Goal: Use online tool/utility: Use online tool/utility

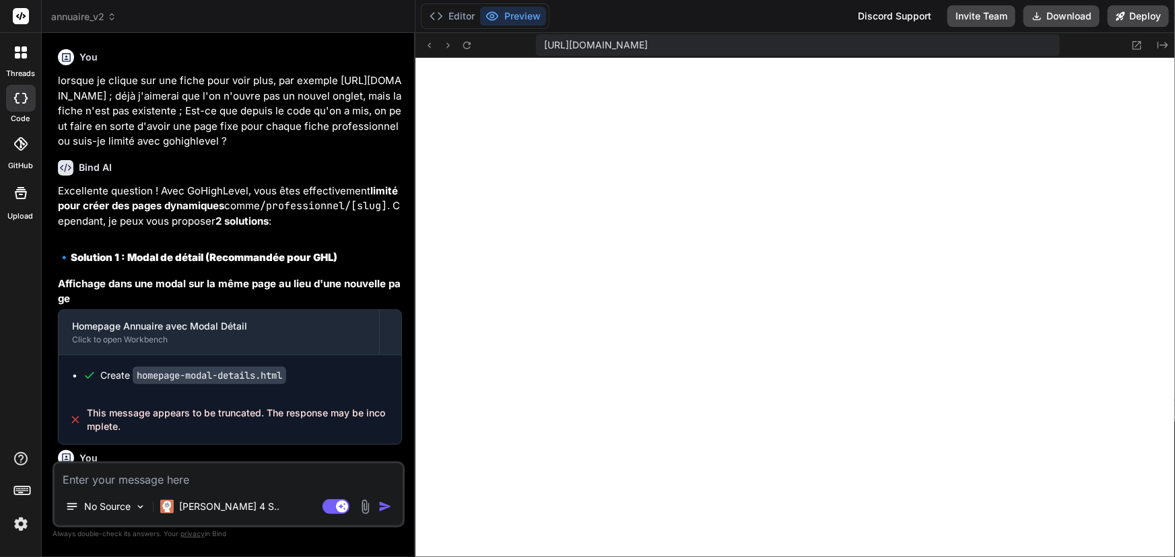
scroll to position [3740, 0]
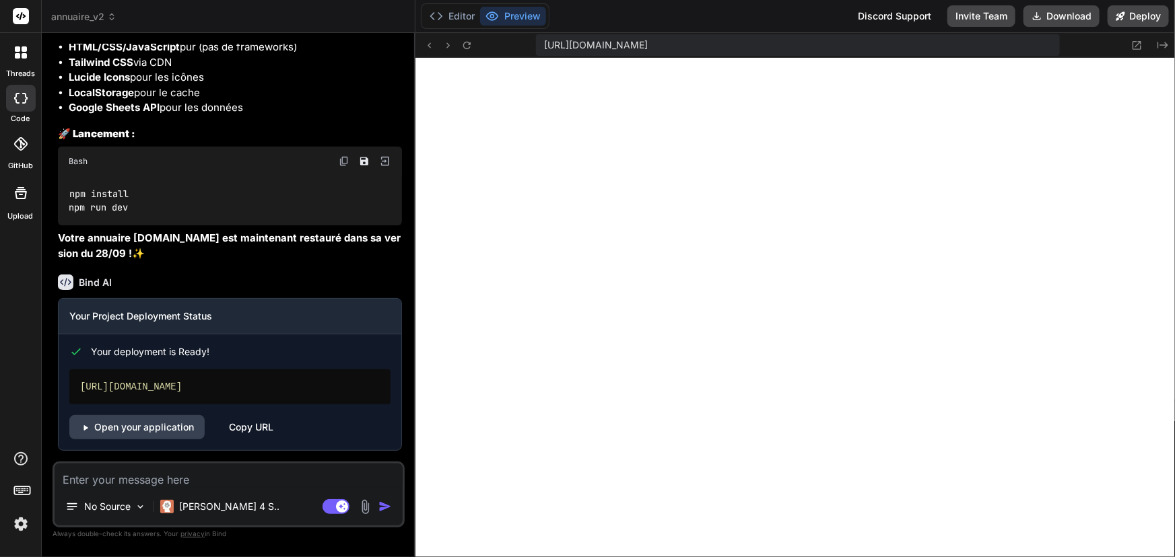
click at [158, 484] on textarea at bounding box center [229, 476] width 348 height 24
type textarea "P"
type textarea "x"
type textarea "Po"
type textarea "x"
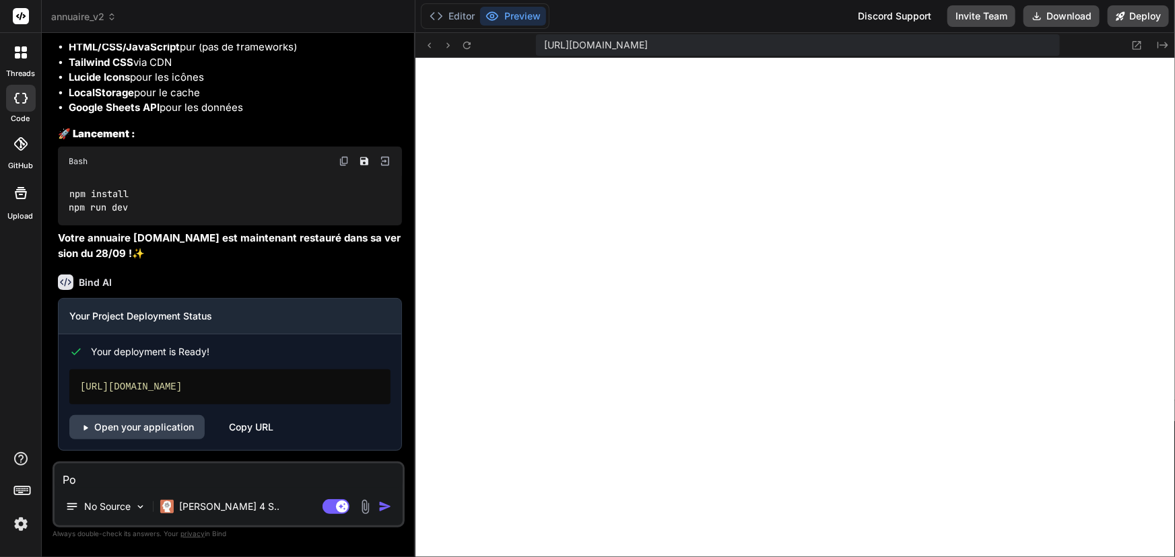
type textarea "Pou"
type textarea "x"
type textarea "Pour"
type textarea "x"
type textarea "Pour"
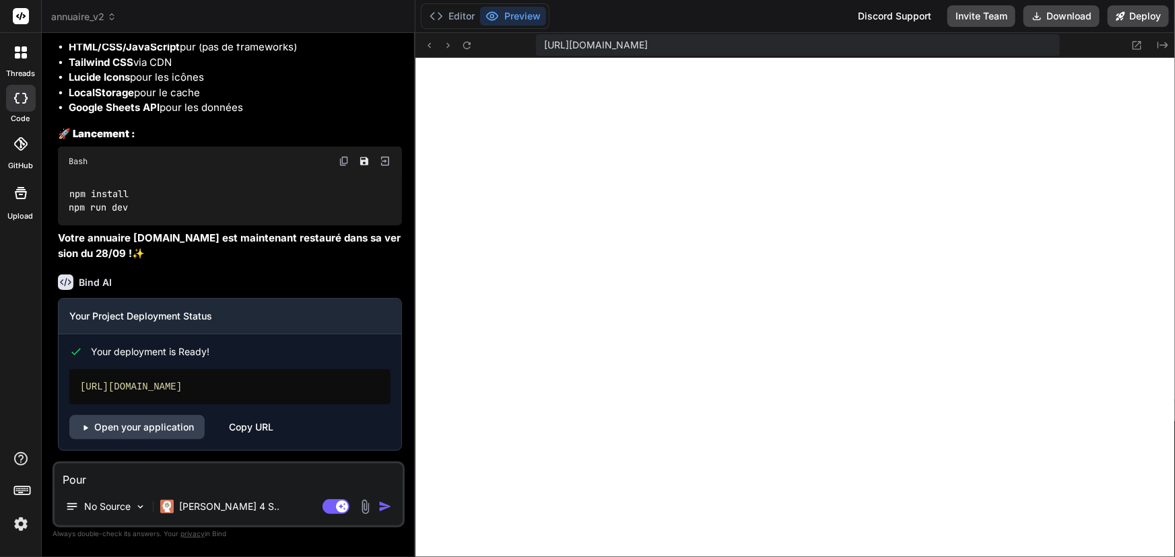
type textarea "x"
type textarea "Pour c"
type textarea "x"
type textarea "Pour ch"
type textarea "x"
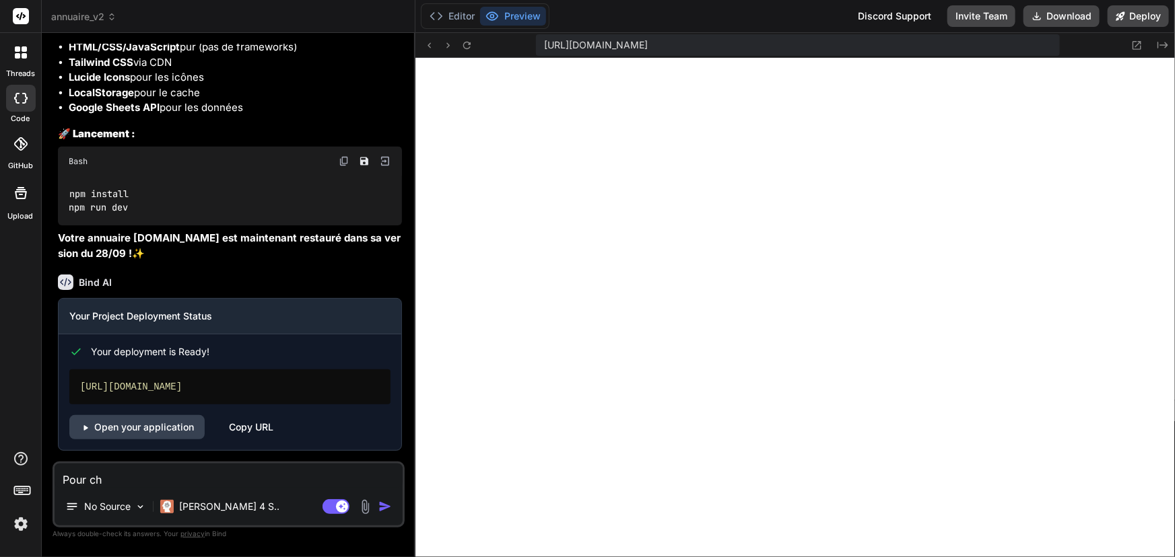
type textarea "Pour cha"
type textarea "x"
type textarea "Pour chaq"
type textarea "x"
type textarea "Pour chaqu"
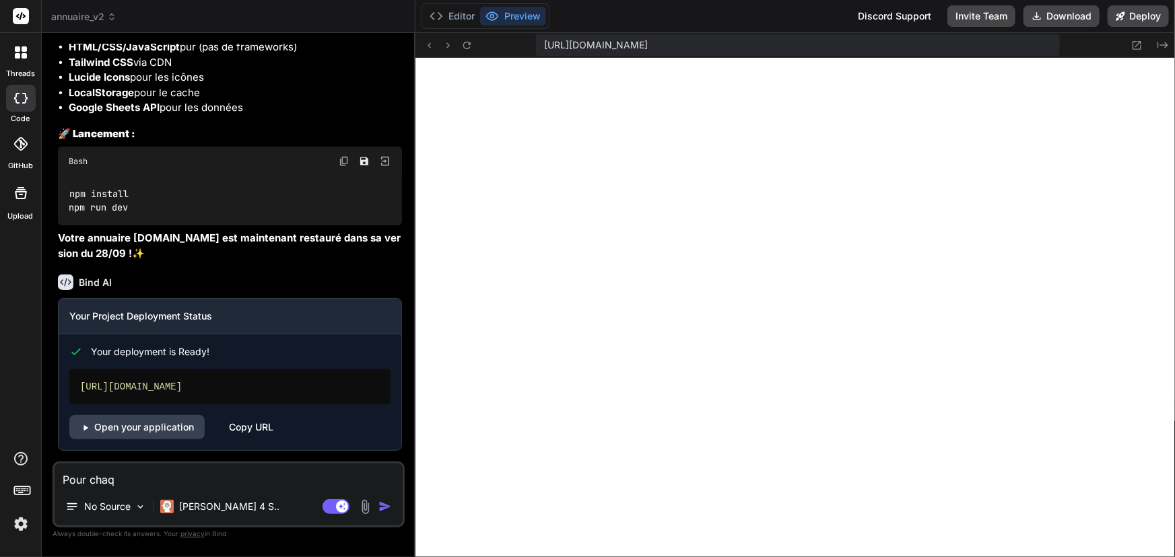
type textarea "x"
type textarea "Pour chaque"
type textarea "x"
type textarea "Pour chaque"
type textarea "x"
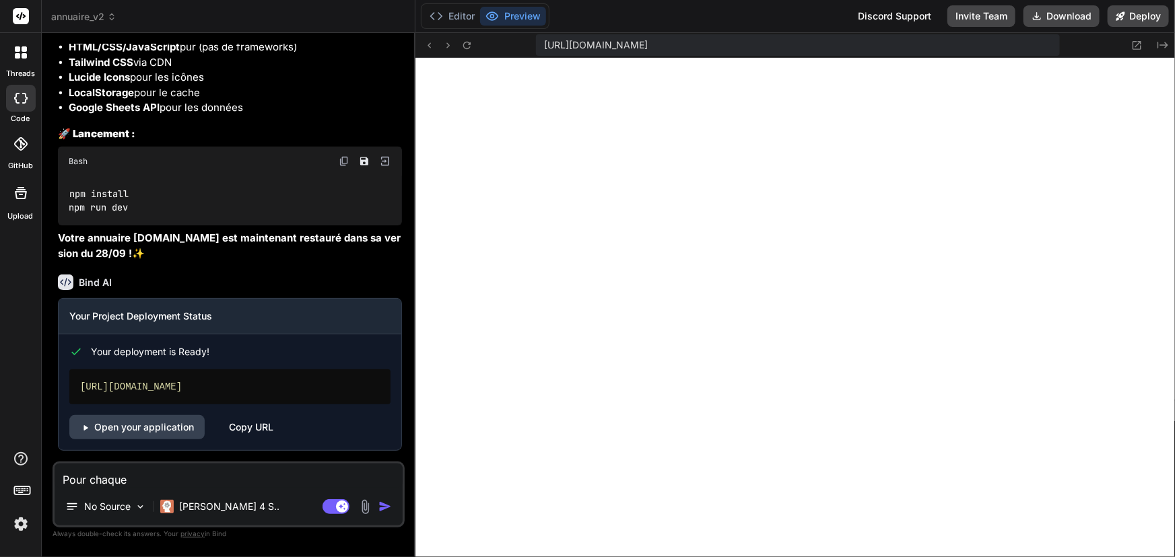
type textarea "Pour chaque f"
type textarea "x"
type textarea "Pour chaque fi"
type textarea "x"
type textarea "Pour chaque fic"
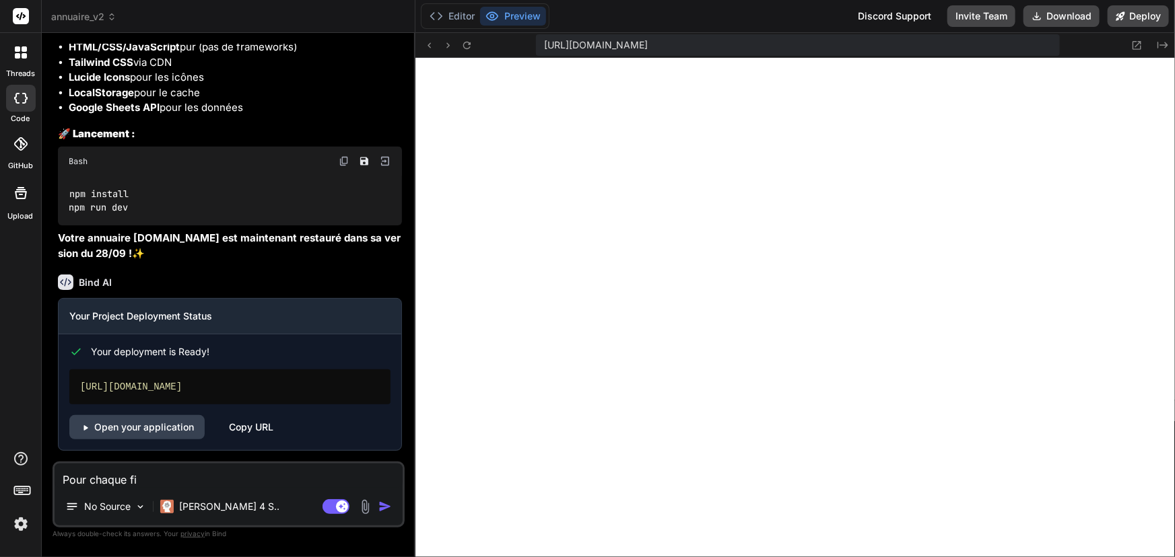
type textarea "x"
type textarea "Pour chaque fich"
type textarea "x"
type textarea "Pour chaque fiche"
type textarea "x"
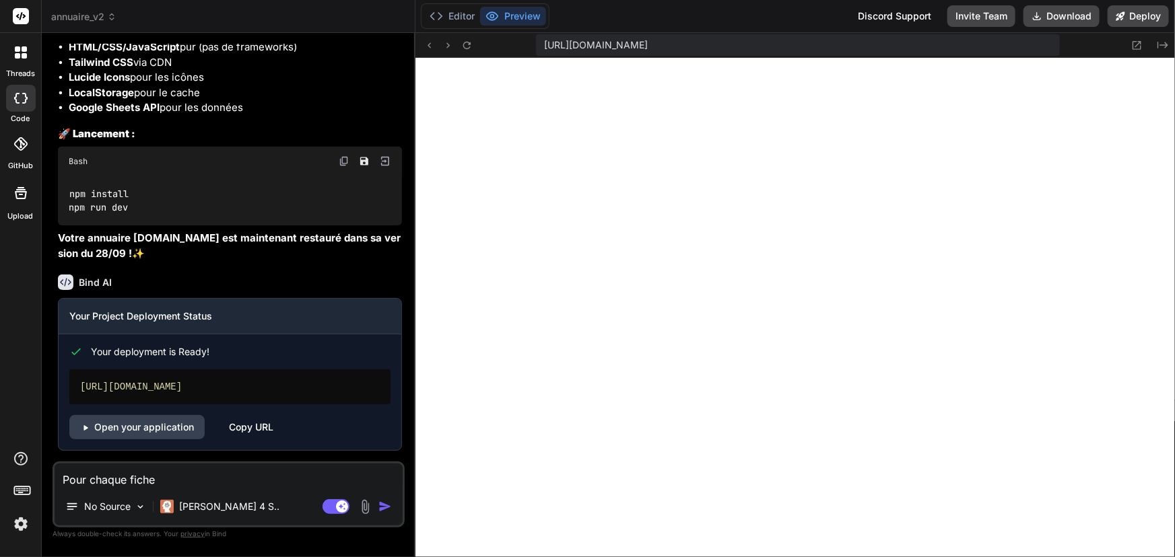
type textarea "Pour chaque fiche"
type textarea "x"
type textarea "Pour chaque fiche p"
type textarea "x"
type textarea "Pour chaque fiche pr"
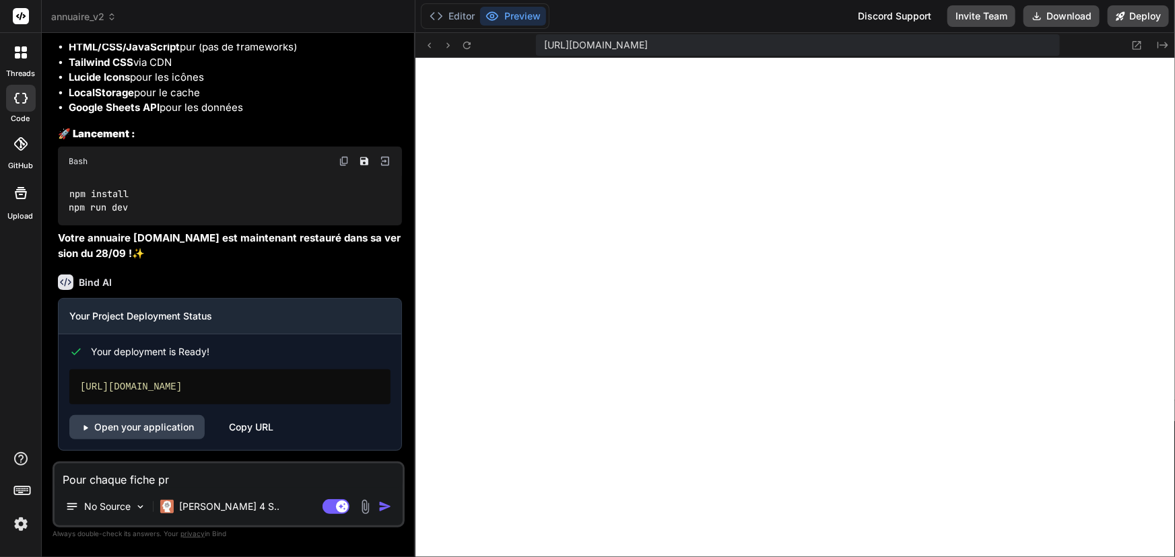
type textarea "x"
type textarea "Pour chaque fiche pro"
type textarea "x"
type textarea "Pour chaque fiche prof"
type textarea "x"
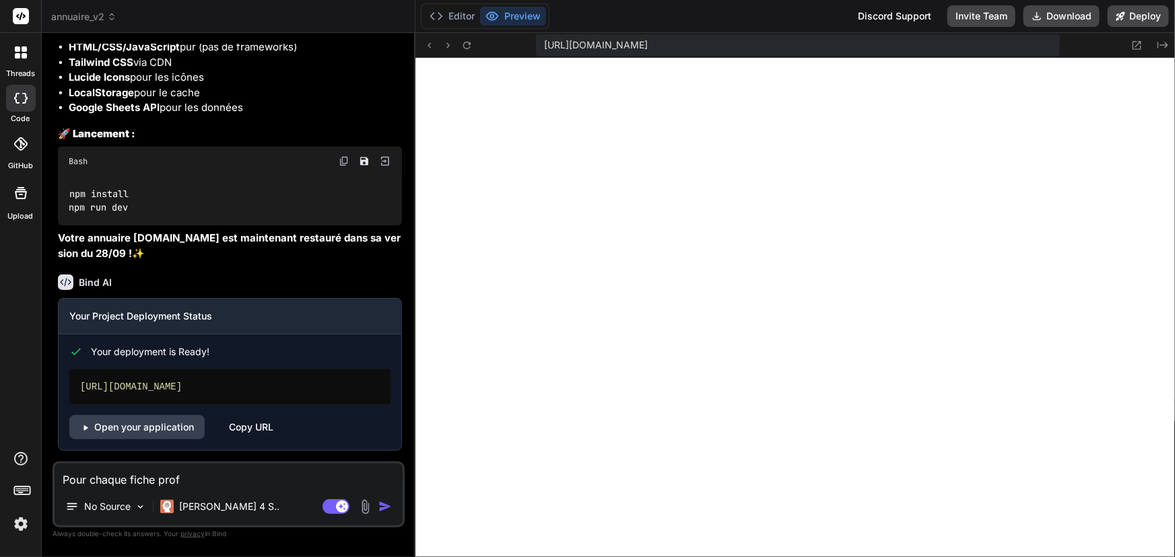
type textarea "Pour chaque fiche profe"
type textarea "x"
type textarea "Pour chaque fiche profes"
type textarea "x"
type textarea "Pour chaque fiche profess"
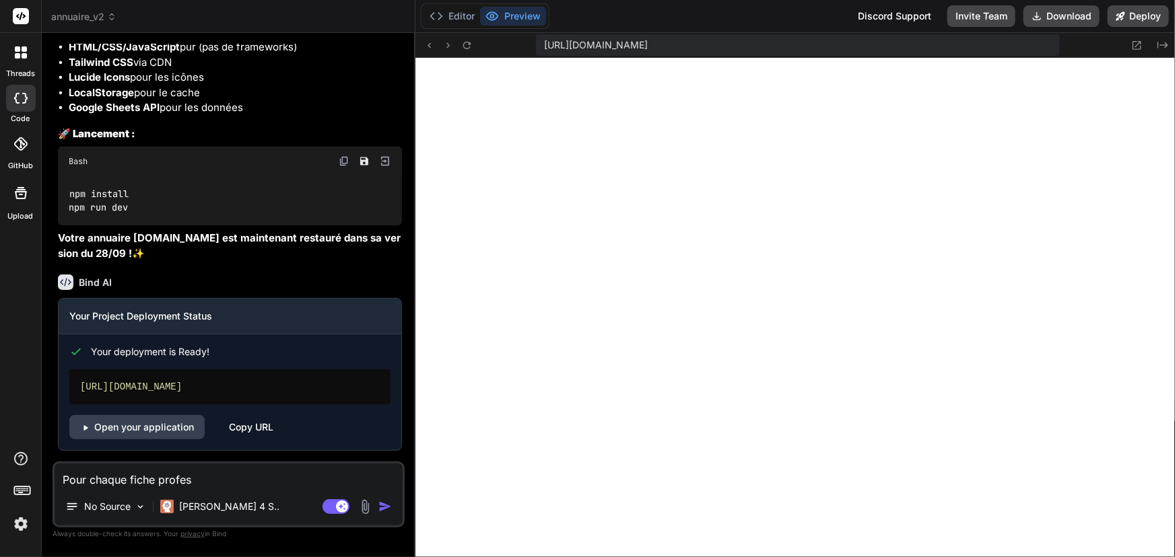
type textarea "x"
type textarea "Pour chaque fiche professi"
type textarea "x"
type textarea "Pour chaque fiche professio"
type textarea "x"
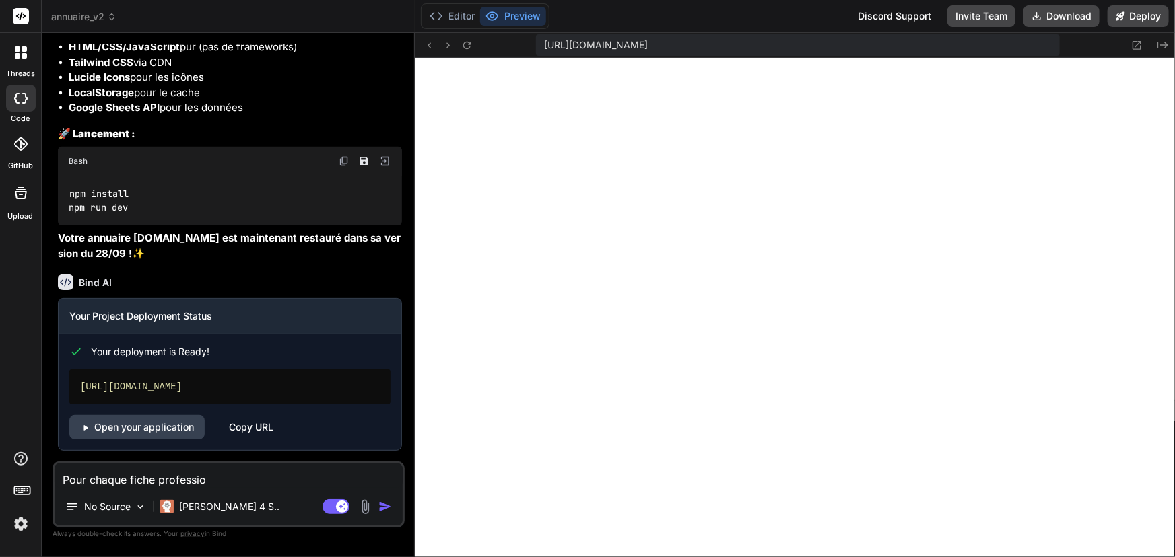
type textarea "Pour chaque fiche profession"
type textarea "x"
type textarea "Pour chaque fiche professionn"
type textarea "x"
type textarea "Pour chaque fiche professionne"
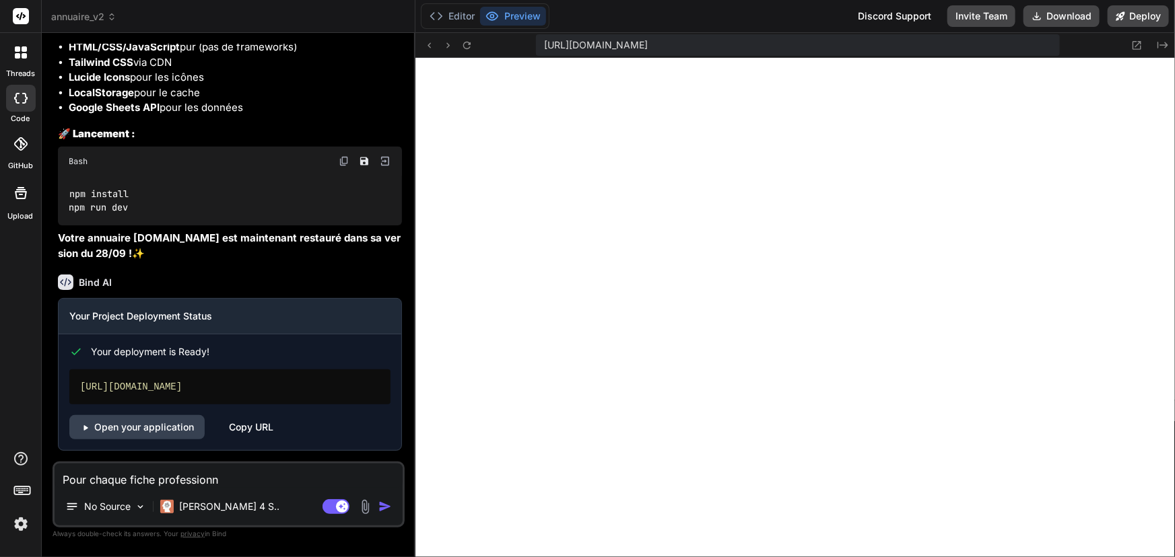
type textarea "x"
type textarea "Pour chaque fiche professionnel"
type textarea "x"
type textarea "Pour chaque fiche professionnel,"
type textarea "x"
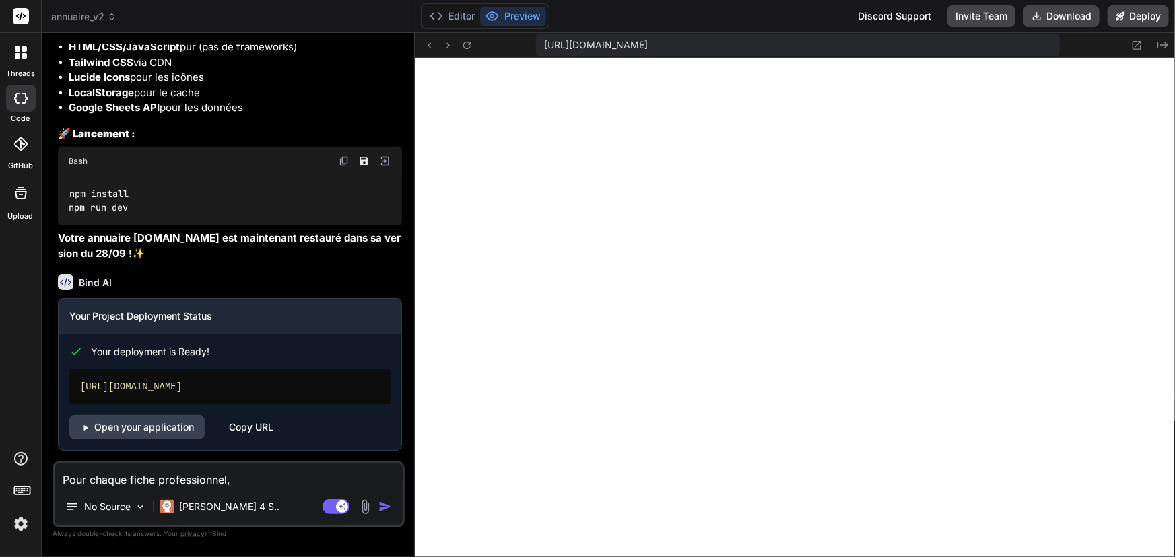
type textarea "Pour chaque fiche professionnel,"
type textarea "x"
type textarea "Pour chaque fiche professionnel, à"
type textarea "x"
type textarea "Pour chaque fiche professionnel,"
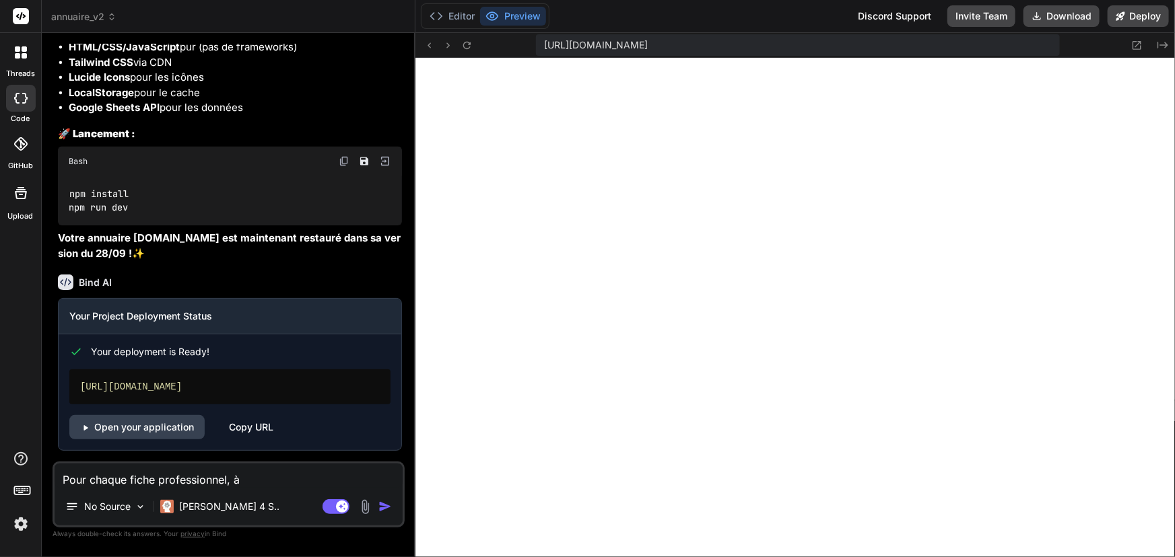
type textarea "x"
type textarea "Pour chaque fiche professionnel, u"
type textarea "x"
type textarea "Pour chaque fiche professionnel, un"
type textarea "x"
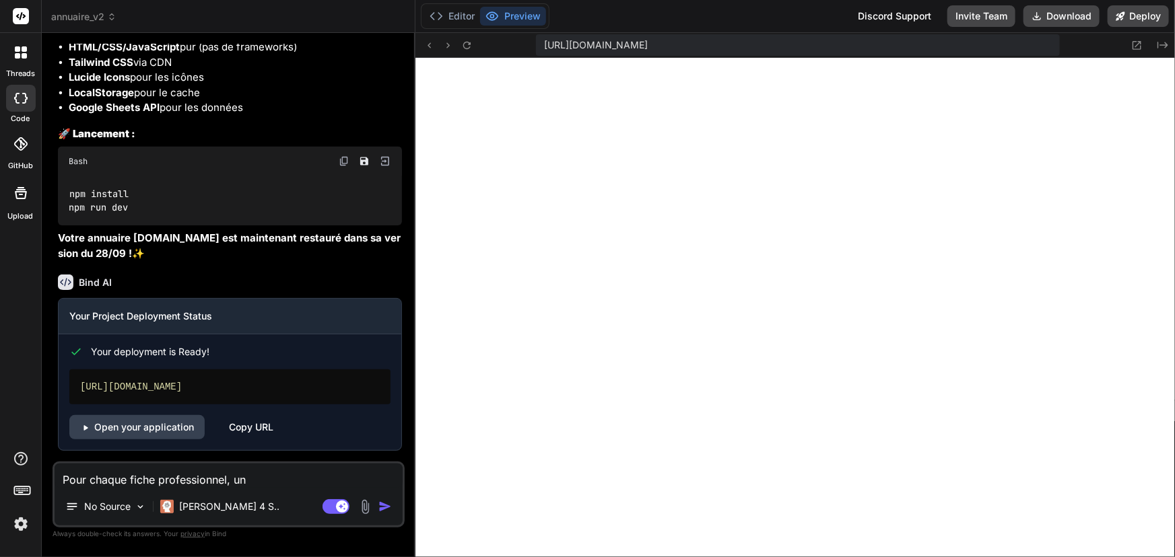
type textarea "Pour chaque fiche professionnel, une"
type textarea "x"
type textarea "Pour chaque fiche professionnel, une"
type textarea "x"
type textarea "Pour chaque fiche professionnel, une f"
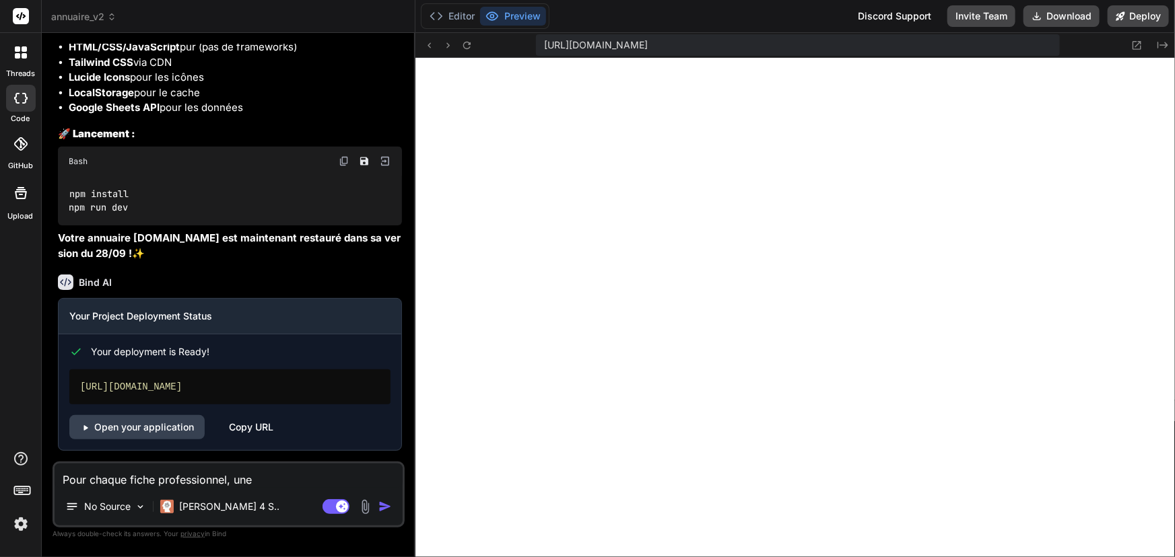
type textarea "x"
type textarea "Pour chaque fiche professionnel, une fo"
type textarea "x"
type textarea "Pour chaque fiche professionnel, une f"
type textarea "x"
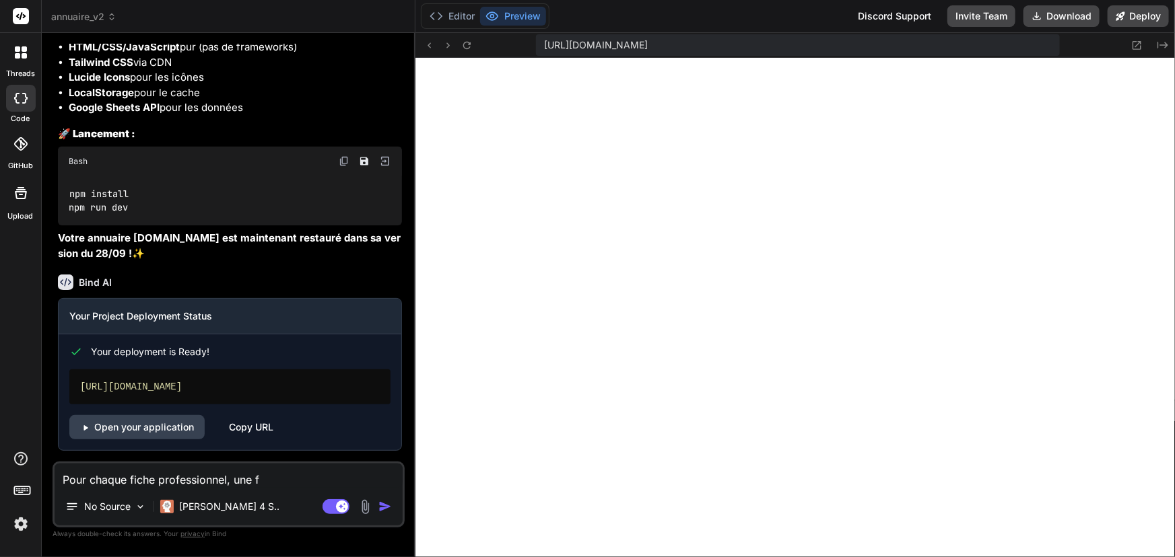
type textarea "Pour chaque fiche professionnel, une"
type textarea "x"
type textarea "Pour chaque fiche professionnel, une"
type textarea "x"
type textarea "Pour chaque fiche professionnel, un"
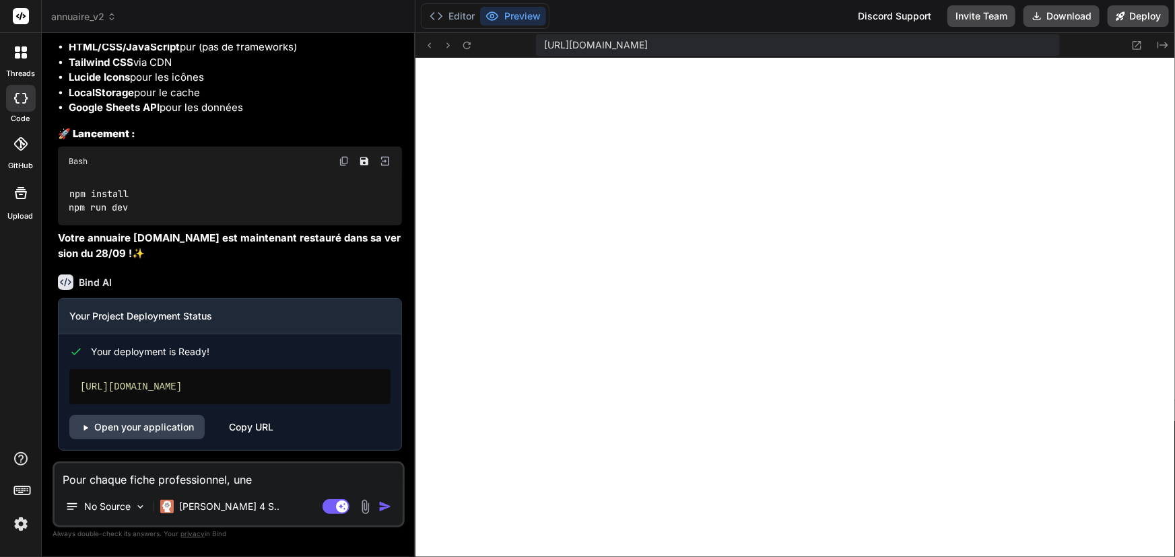
type textarea "x"
type textarea "Pour chaque fiche professionnel, u"
type textarea "x"
type textarea "Pour chaque fiche professionnel,"
type textarea "x"
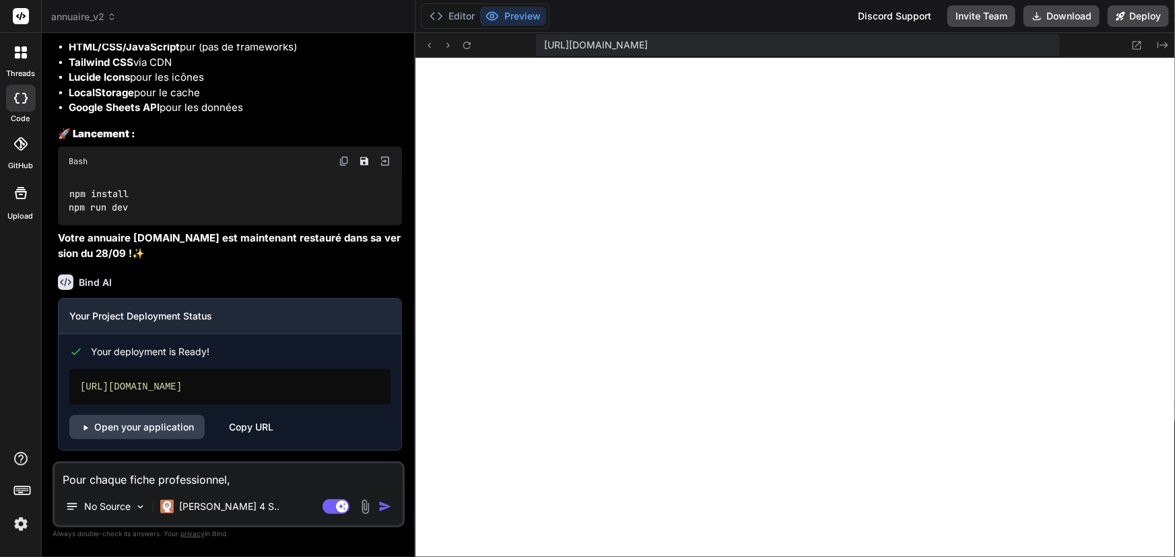
type textarea "Pour chaque fiche professionnel,"
type textarea "x"
type textarea "Pour chaque fiche professionnel,"
type textarea "x"
type textarea "Pour chaque fiche professionnel, j"
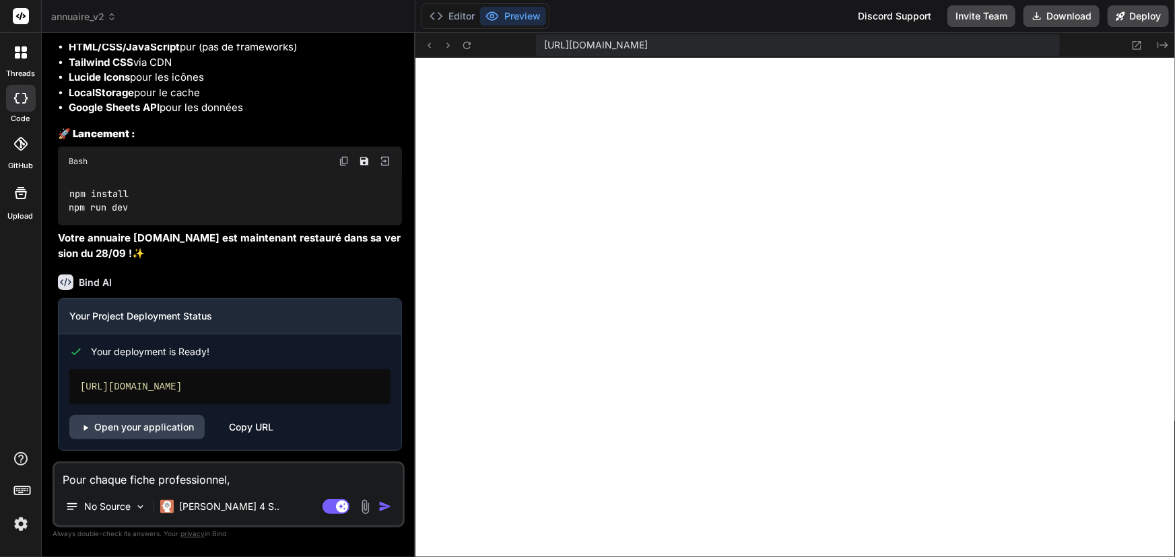
type textarea "x"
type textarea "Pour chaque fiche professionnel, je"
type textarea "x"
type textarea "Pour chaque fiche professionnel, je"
type textarea "x"
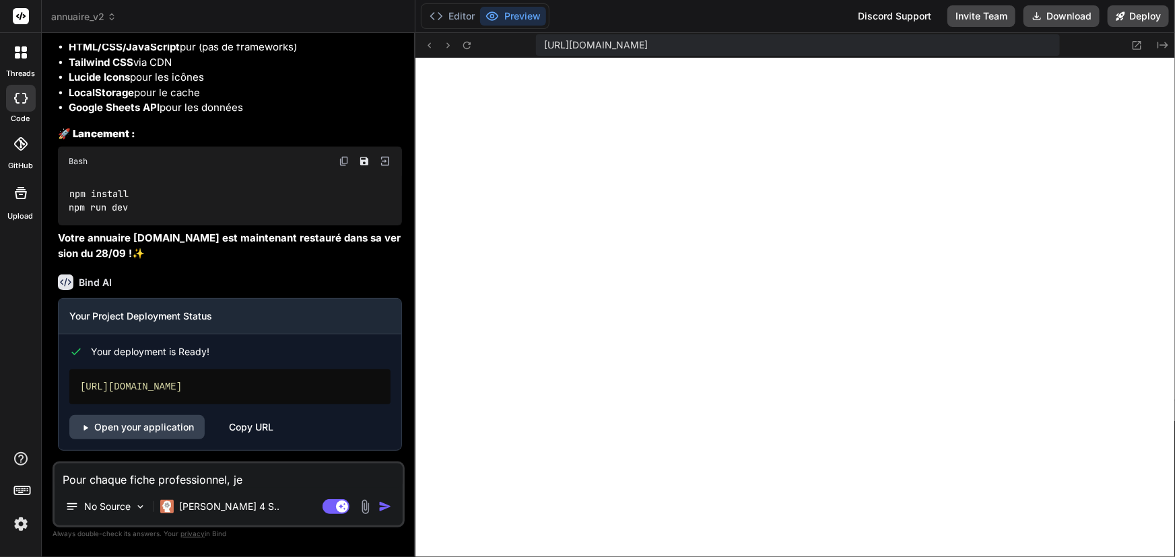
type textarea "Pour chaque fiche professionnel, je s"
type textarea "x"
type textarea "Pour chaque fiche professionnel, je so"
type textarea "x"
type textarea "Pour chaque fiche professionnel, je sou"
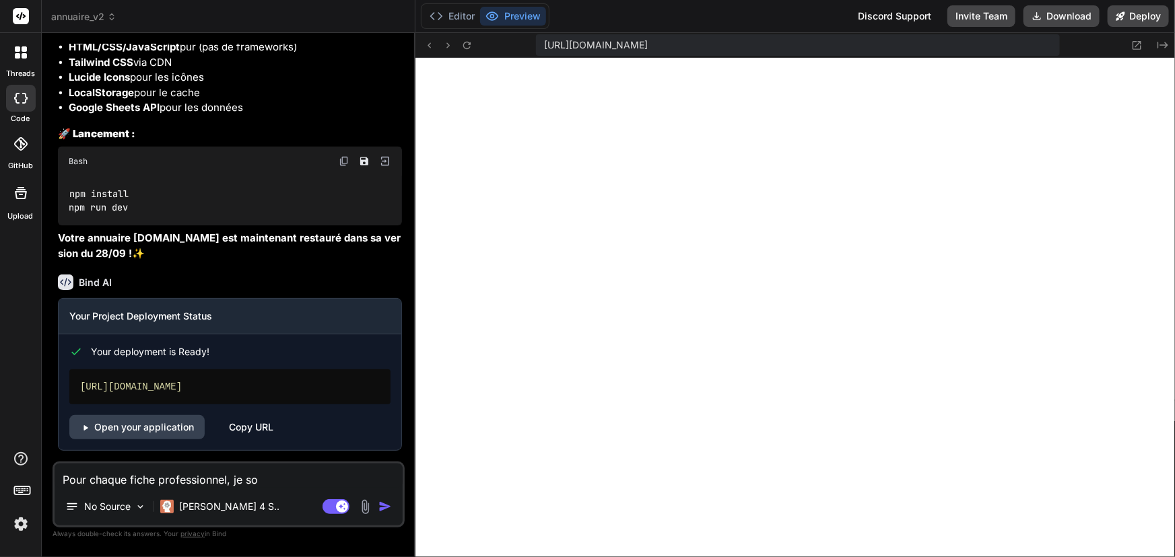
type textarea "x"
type textarea "Pour chaque fiche professionnel, je souh"
type textarea "x"
type textarea "Pour chaque fiche professionnel, je souha"
type textarea "x"
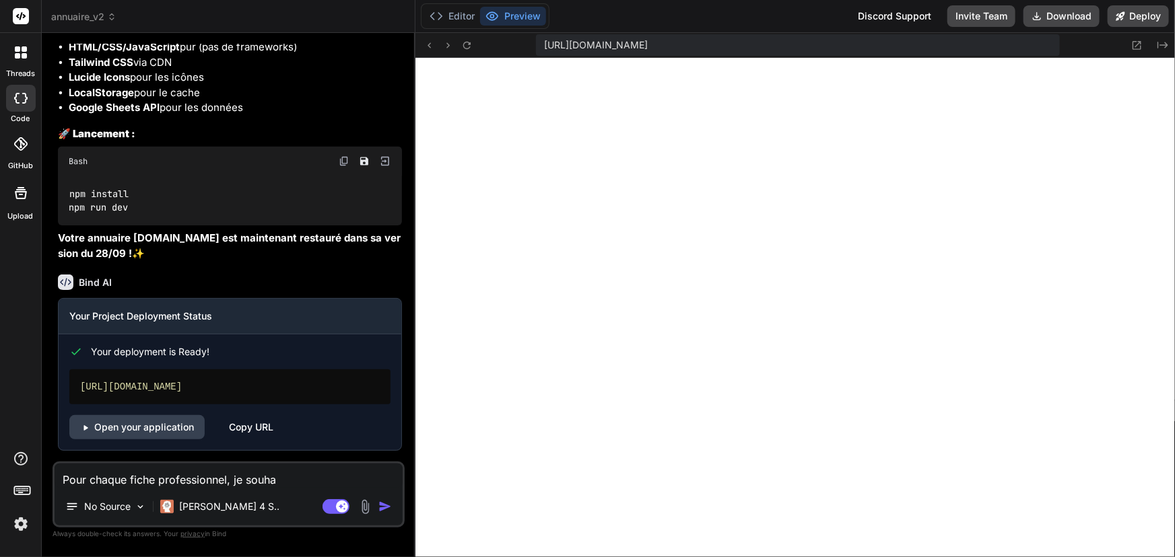
type textarea "Pour chaque fiche professionnel, je souhai"
type textarea "x"
type textarea "Pour chaque fiche professionnel, je souhait"
type textarea "x"
type textarea "Pour chaque fiche professionnel, je souhaite"
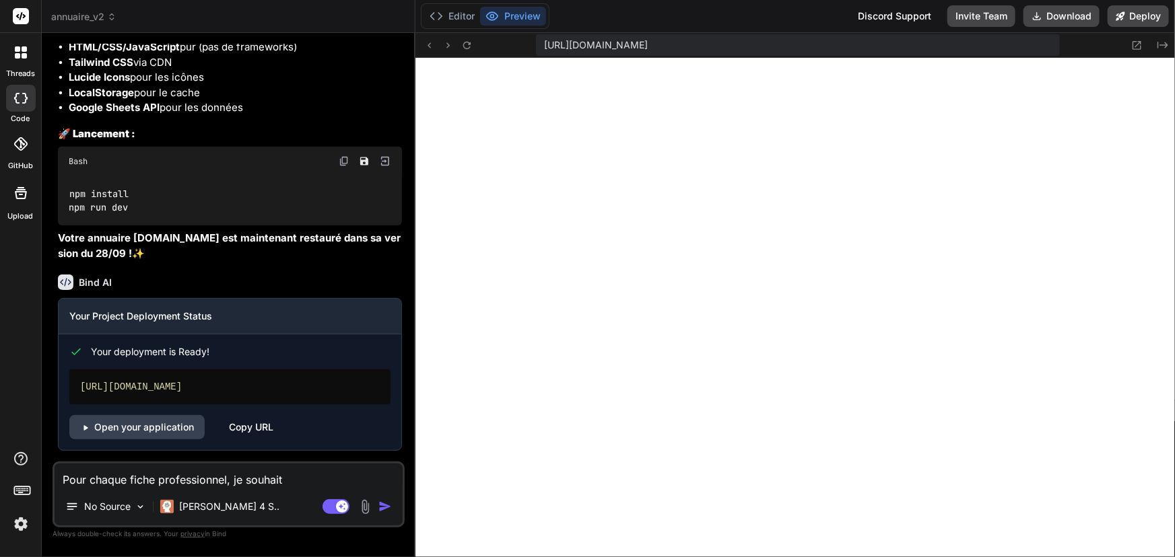
type textarea "x"
type textarea "Pour chaque fiche professionnel, je souhaite"
type textarea "x"
type textarea "Pour chaque fiche professionnel, je souhaite u"
type textarea "x"
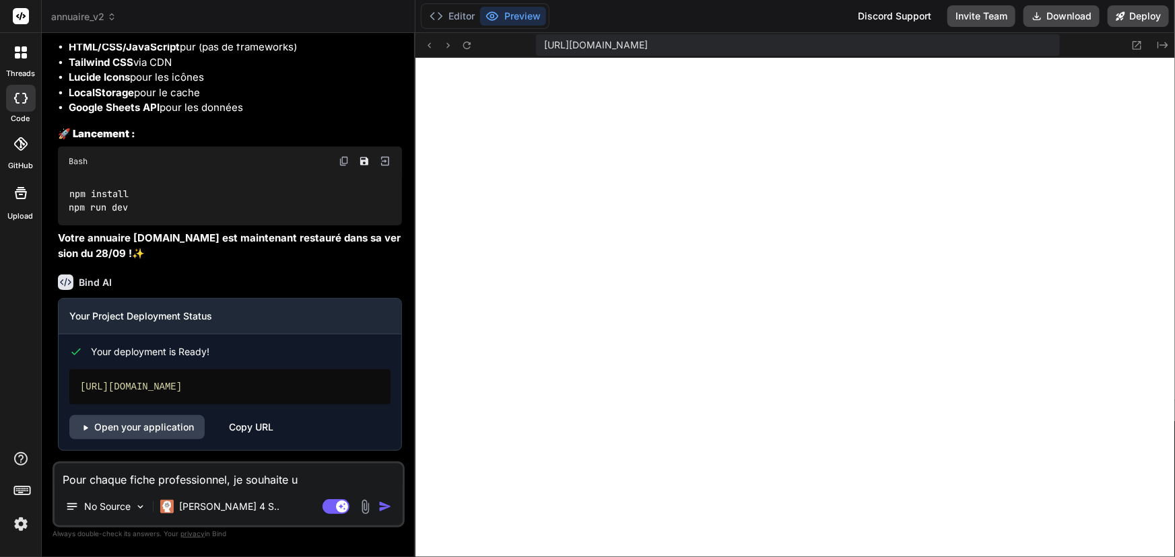
type textarea "Pour chaque fiche professionnel, je souhaite un"
type textarea "x"
type textarea "Pour chaque fiche professionnel, je souhaite une"
type textarea "x"
type textarea "Pour chaque fiche professionnel, je souhaite une"
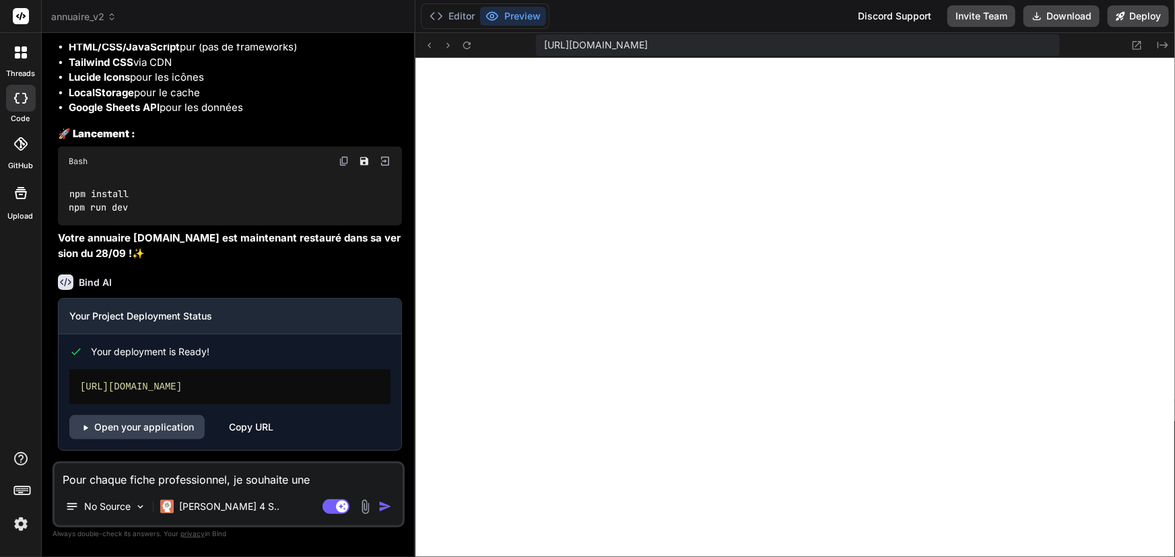
type textarea "x"
type textarea "Pour chaque fiche professionnel, je souhaite une p"
type textarea "x"
type textarea "Pour chaque fiche professionnel, je souhaite une pa"
type textarea "x"
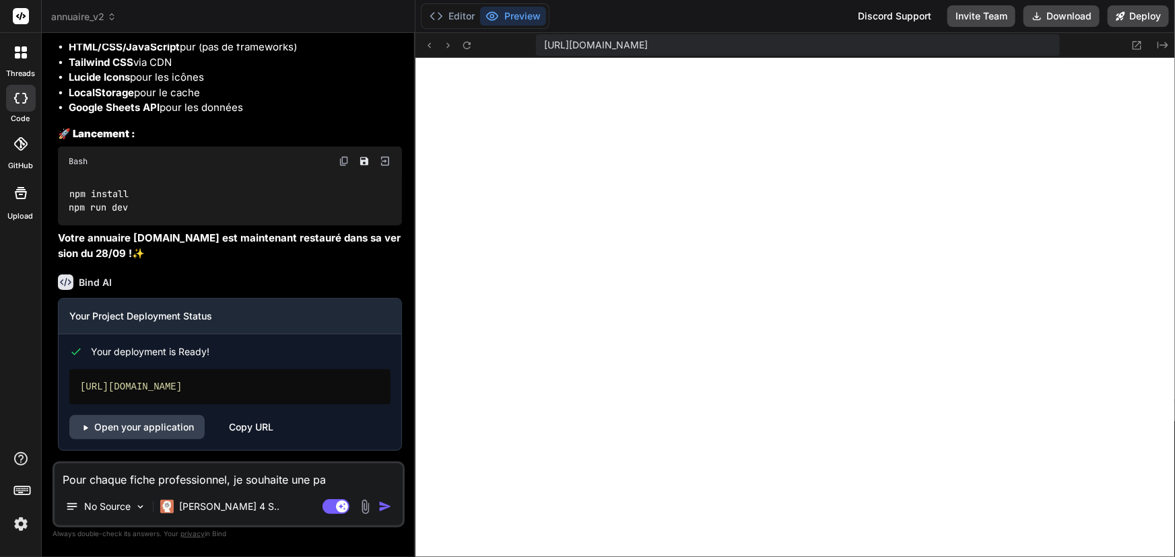
type textarea "Pour chaque fiche professionnel, je souhaite une pag"
type textarea "x"
type textarea "Pour chaque fiche professionnel, je souhaite une page"
type textarea "x"
type textarea "Pour chaque fiche professionnel, je souhaite une page"
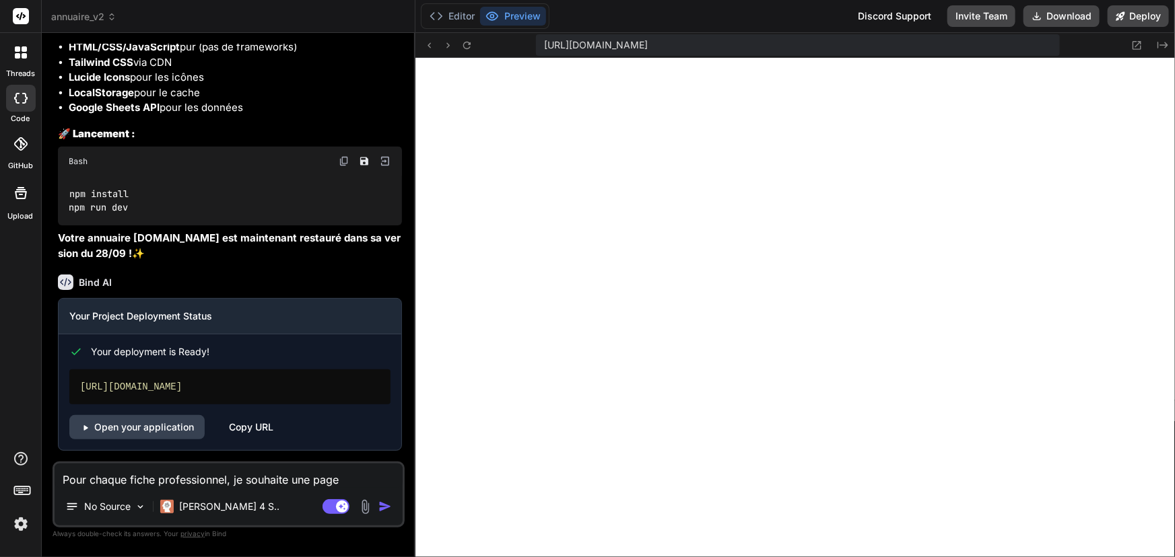
type textarea "x"
type textarea "Pour chaque fiche professionnel, je souhaite une page s"
type textarea "x"
type textarea "Pour chaque fiche professionnel, je souhaite une page st"
type textarea "x"
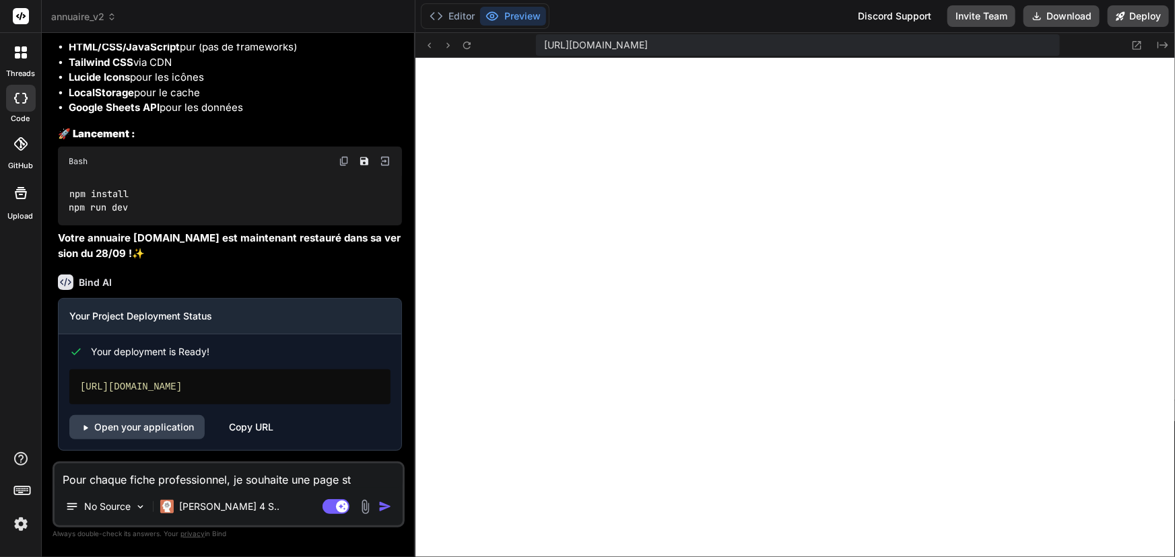
type textarea "Pour chaque fiche professionnel, je souhaite une page sta"
type textarea "x"
type textarea "Pour chaque fiche professionnel, je souhaite une page stat"
type textarea "x"
type textarea "Pour chaque fiche professionnel, je souhaite une page stati"
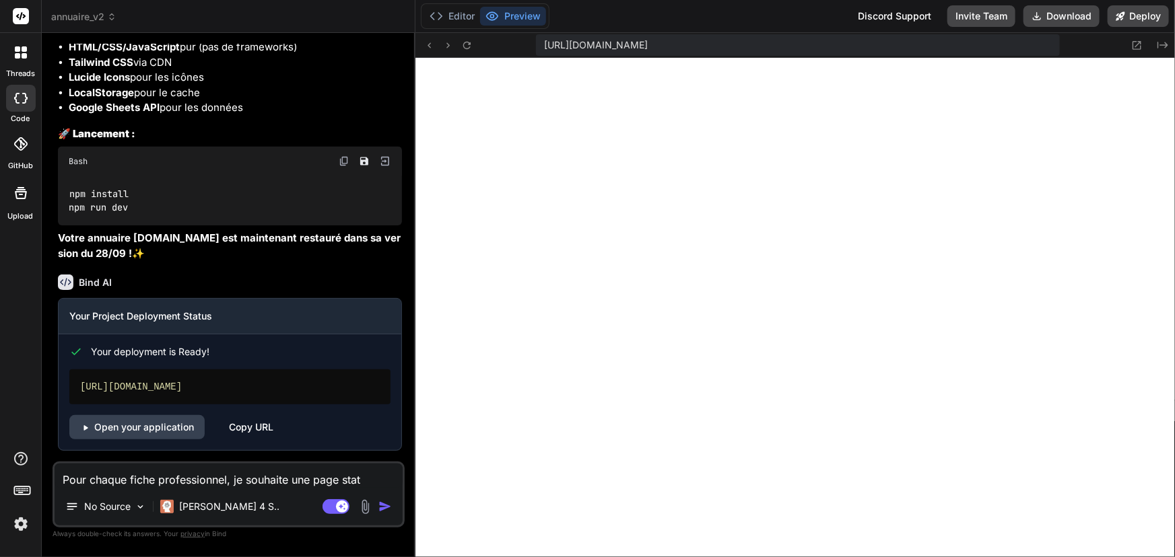
type textarea "x"
type textarea "Pour chaque fiche professionnel, je souhaite une page statit"
type textarea "x"
type textarea "Pour chaque fiche professionnel, je souhaite une page statitq"
type textarea "x"
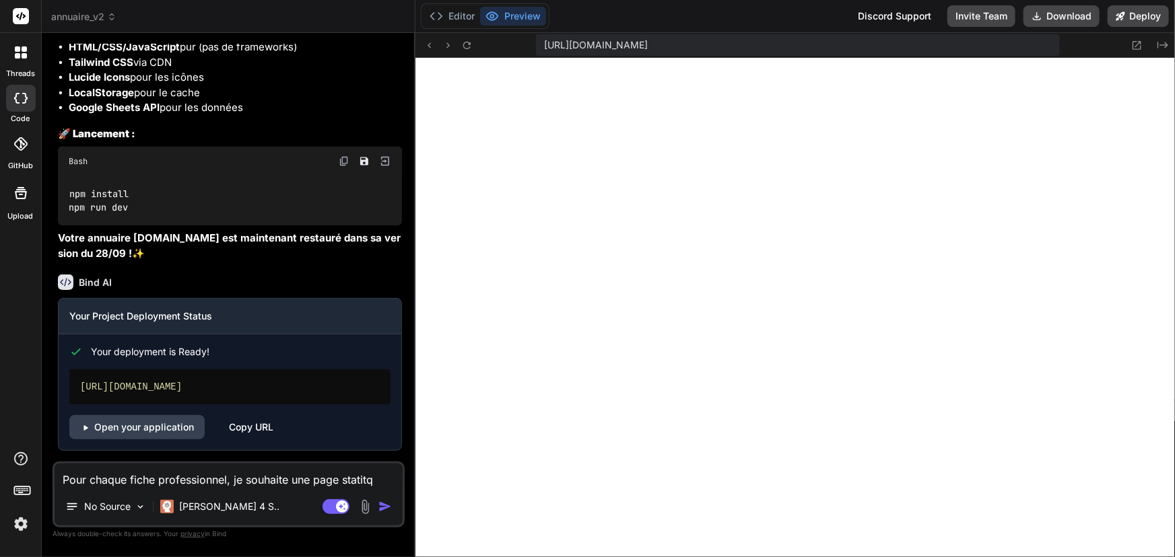
type textarea "Pour chaque fiche professionnel, je souhaite une page statit"
type textarea "x"
type textarea "Pour chaque fiche professionnel, je souhaite une page statiti"
type textarea "x"
type textarea "Pour chaque fiche professionnel, je souhaite une page statitiq"
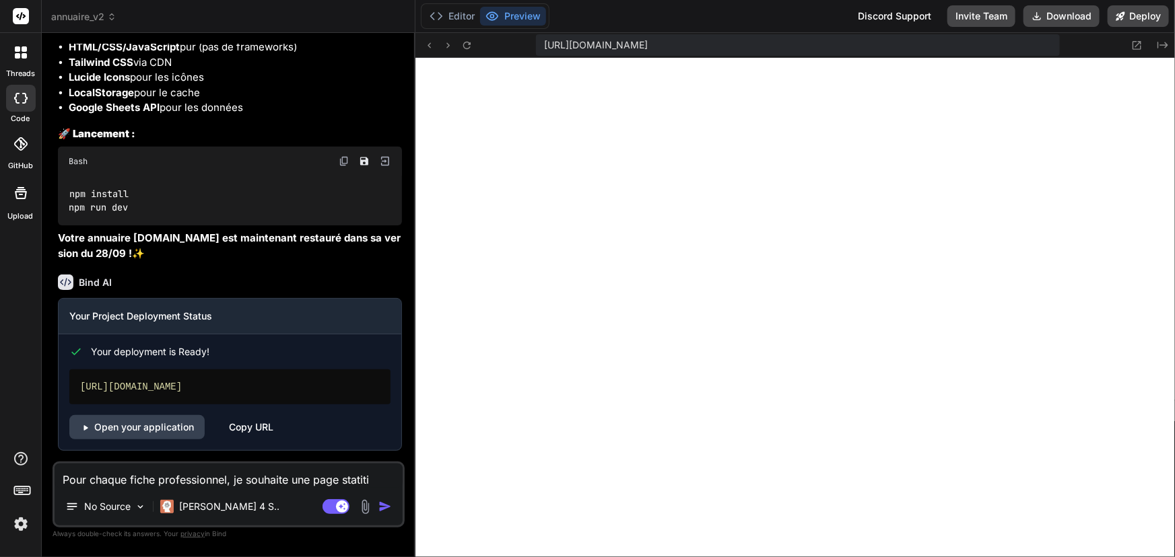
type textarea "x"
type textarea "Pour chaque fiche professionnel, je souhaite une page statiti"
type textarea "x"
type textarea "Pour chaque fiche professionnel, je souhaite une page statit"
type textarea "x"
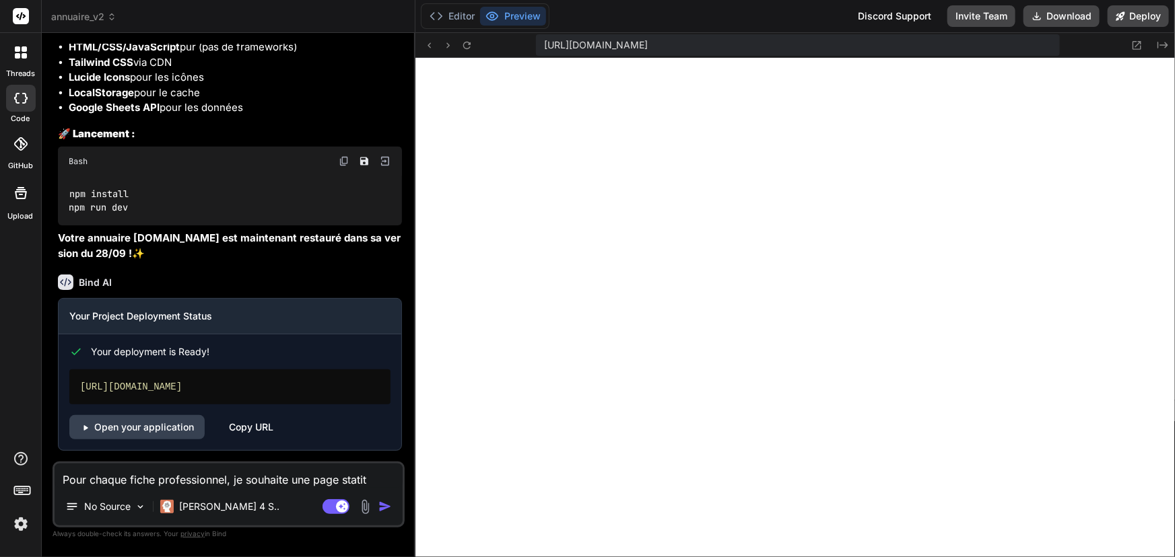
type textarea "Pour chaque fiche professionnel, je souhaite une page stati"
type textarea "x"
type textarea "Pour chaque fiche professionnel, je souhaite une page statiq"
type textarea "x"
type textarea "Pour chaque fiche professionnel, je souhaite une page statiqu"
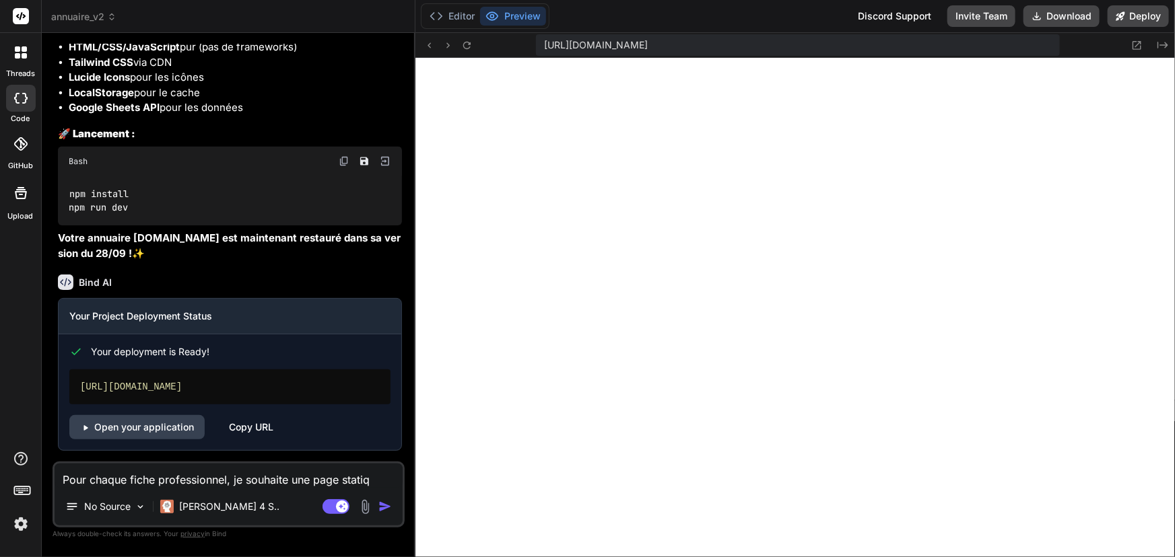
type textarea "x"
type textarea "Pour chaque fiche professionnel, je souhaite une page statique"
type textarea "x"
type textarea "Pour chaque fiche professionnel, je souhaite une page statique"
type textarea "x"
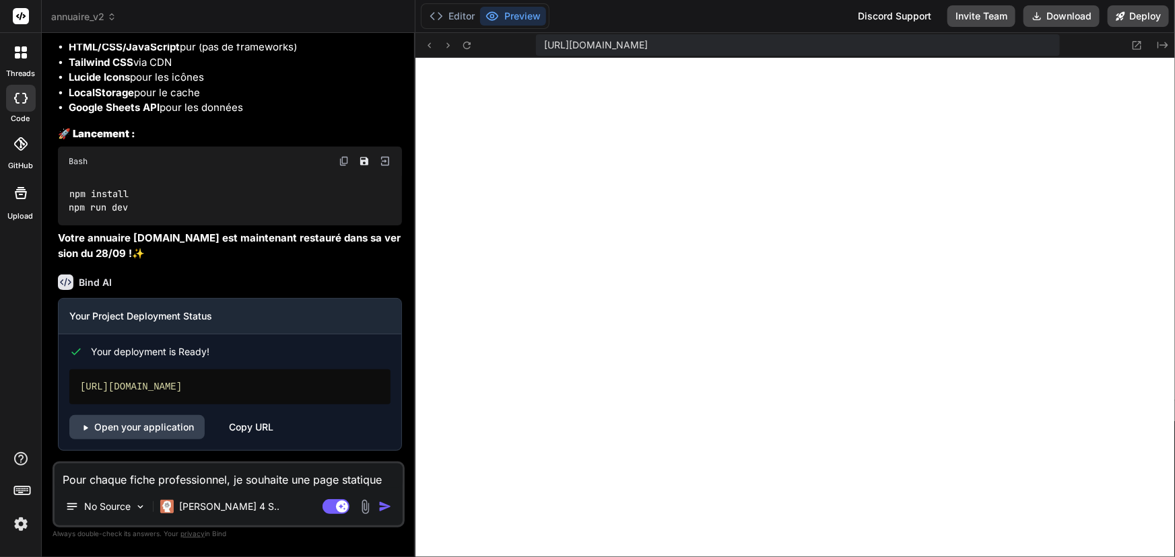
type textarea "Pour chaque fiche professionnel, je souhaite une page statique a"
type textarea "x"
type textarea "Pour chaque fiche professionnel, je souhaite une page statique av"
type textarea "x"
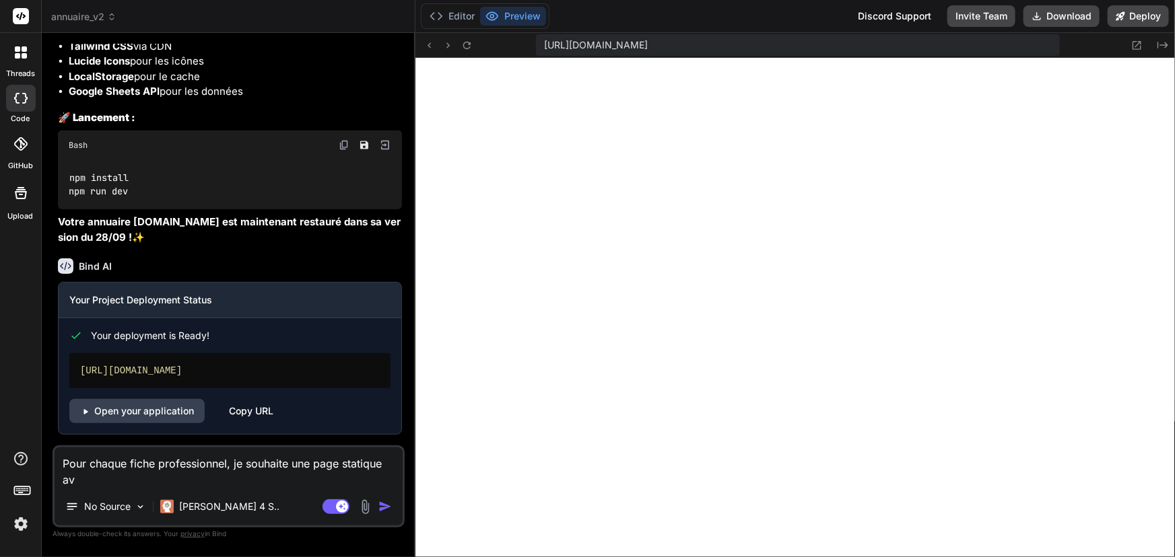
type textarea "Pour chaque fiche professionnel, je souhaite une page statique ave"
type textarea "x"
type textarea "Pour chaque fiche professionnel, je souhaite une page statique avec"
type textarea "x"
type textarea "Pour chaque fiche professionnel, je souhaite une page statique avec"
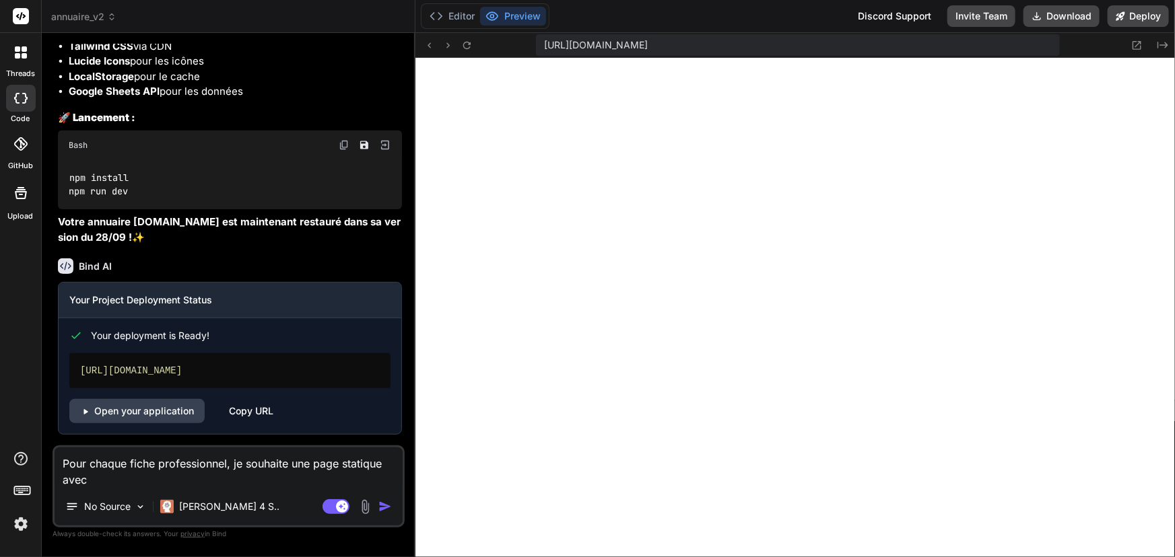
type textarea "x"
type textarea "Pour chaque fiche professionnel, je souhaite une page statique avec u"
type textarea "x"
type textarea "Pour chaque fiche professionnel, je souhaite une page statique avec un"
type textarea "x"
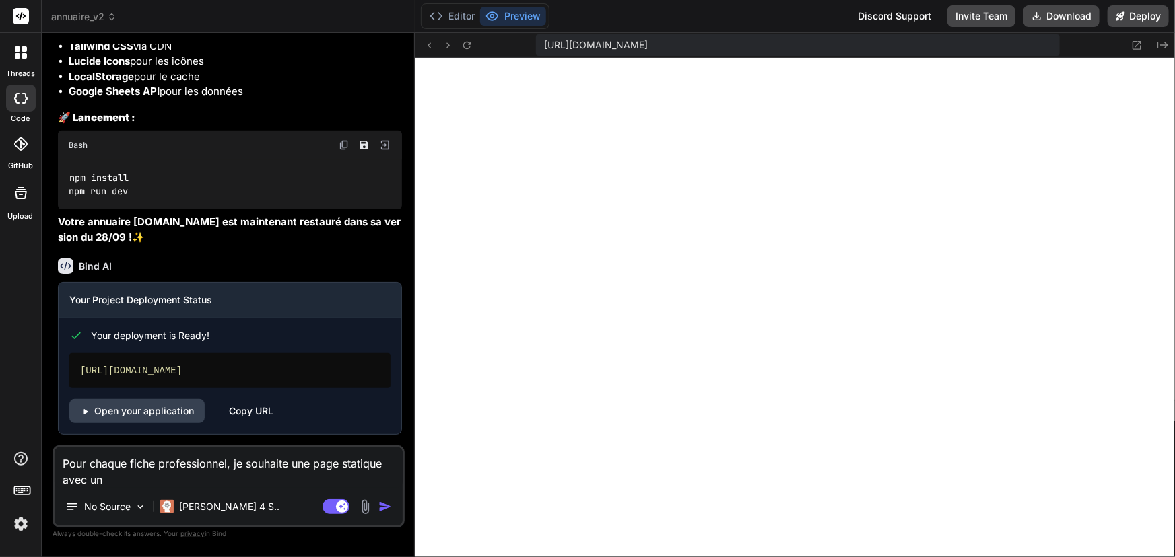
type textarea "Pour chaque fiche professionnel, je souhaite une page statique avec un"
type textarea "x"
type textarea "Pour chaque fiche professionnel, je souhaite une page statique avec un S"
type textarea "x"
type textarea "Pour chaque fiche professionnel, je souhaite une page statique avec un SE"
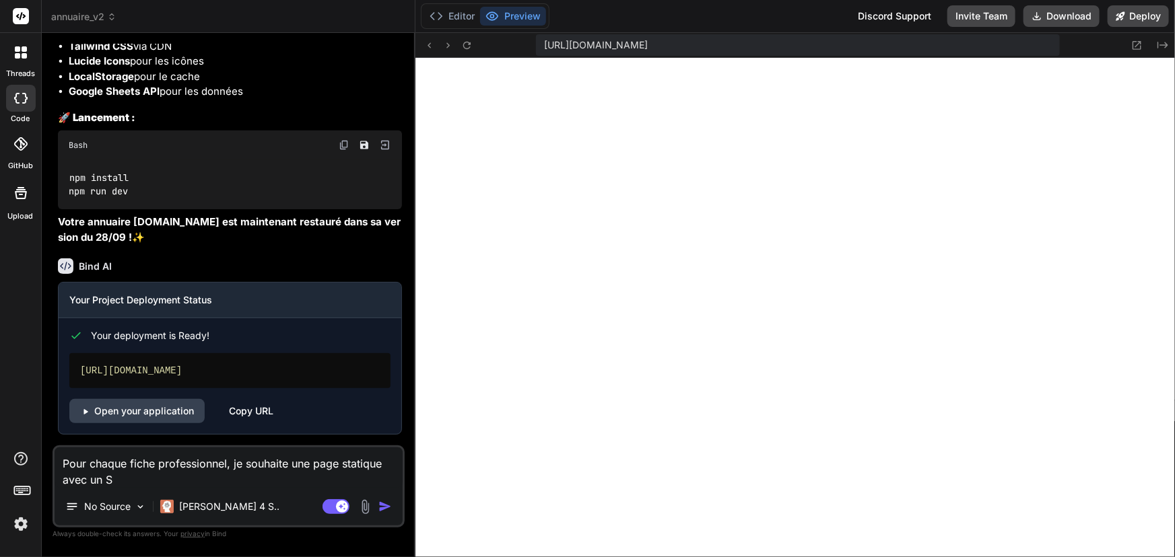
type textarea "x"
type textarea "Pour chaque fiche professionnel, je souhaite une page statique avec un SEO"
type textarea "x"
type textarea "Pour chaque fiche professionnel, je souhaite une page statique avec un SEO"
type textarea "x"
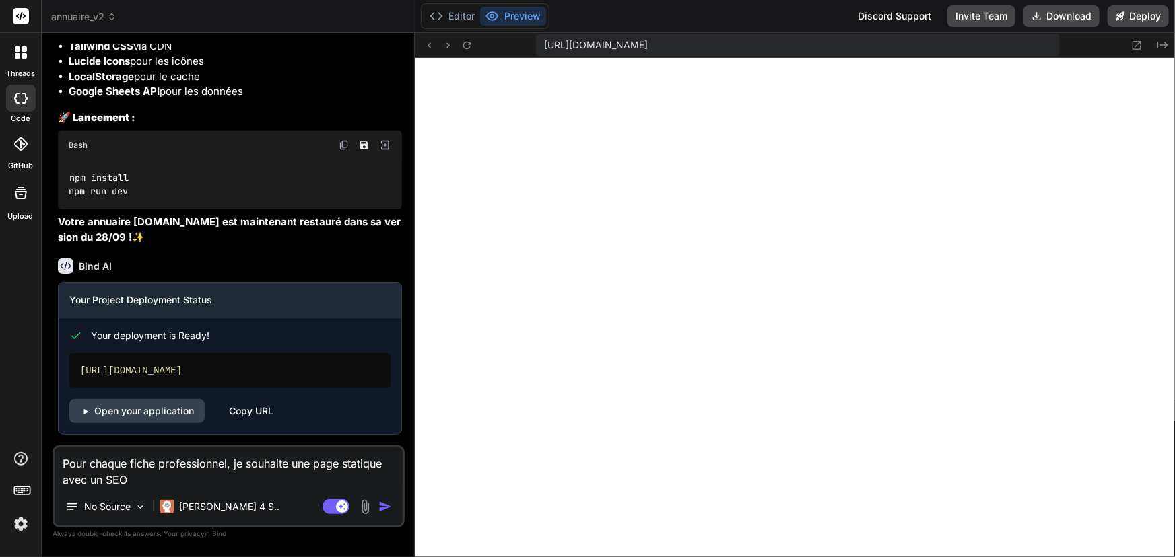
type textarea "Pour chaque fiche professionnel, je souhaite une page statique avec un SEO p"
type textarea "x"
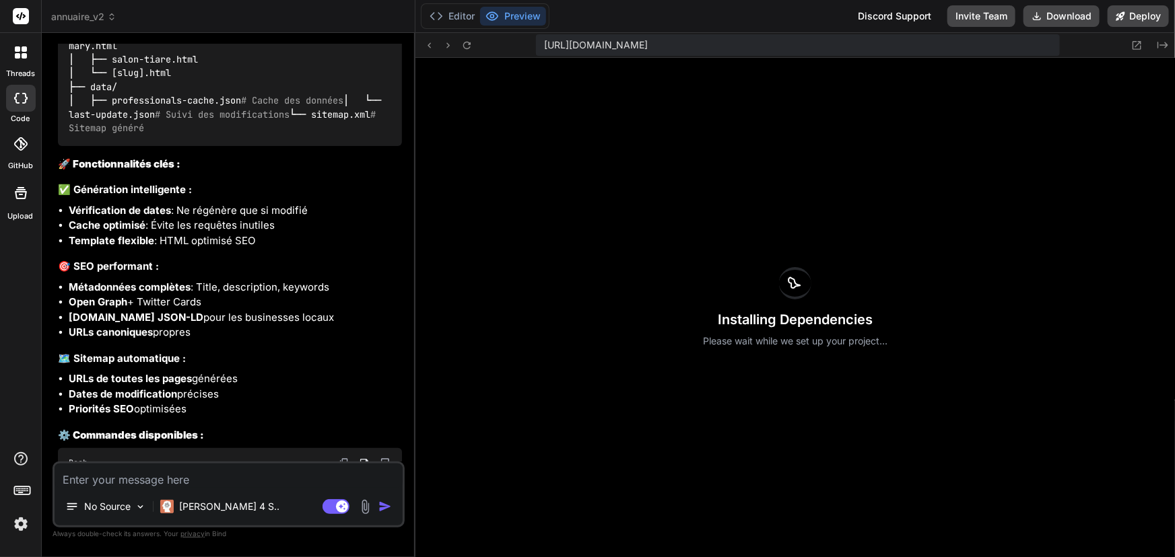
scroll to position [5292, 0]
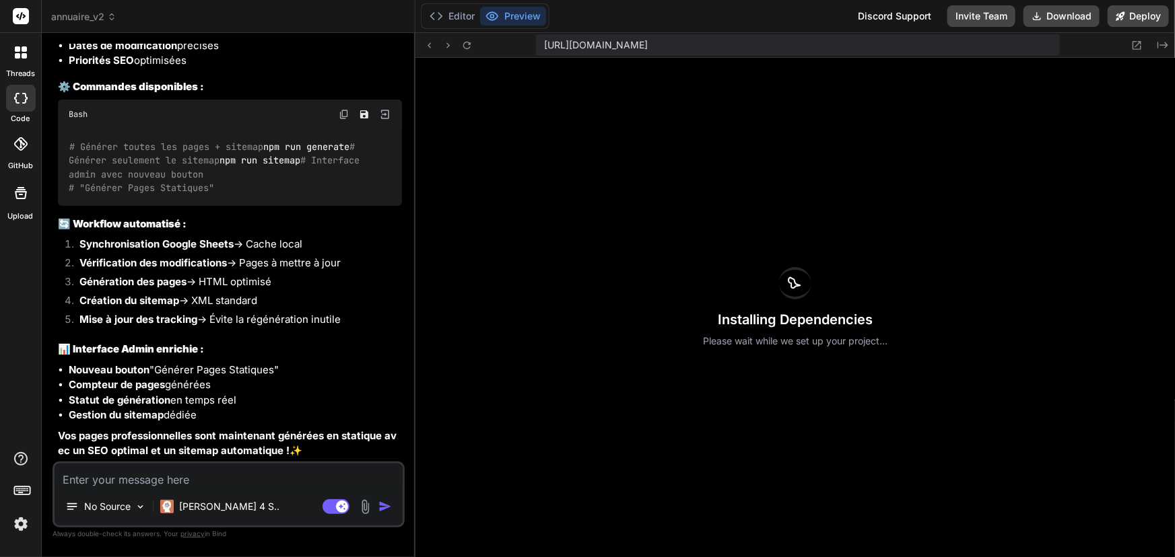
drag, startPoint x: 67, startPoint y: 135, endPoint x: 163, endPoint y: 149, distance: 97.3
click at [163, 149] on div "# Générer toutes les pages + sitemap npm run generate # Générer seulement le si…" at bounding box center [230, 167] width 344 height 77
click at [160, 147] on div "# Générer toutes les pages + sitemap npm run generate # Générer seulement le si…" at bounding box center [230, 167] width 344 height 77
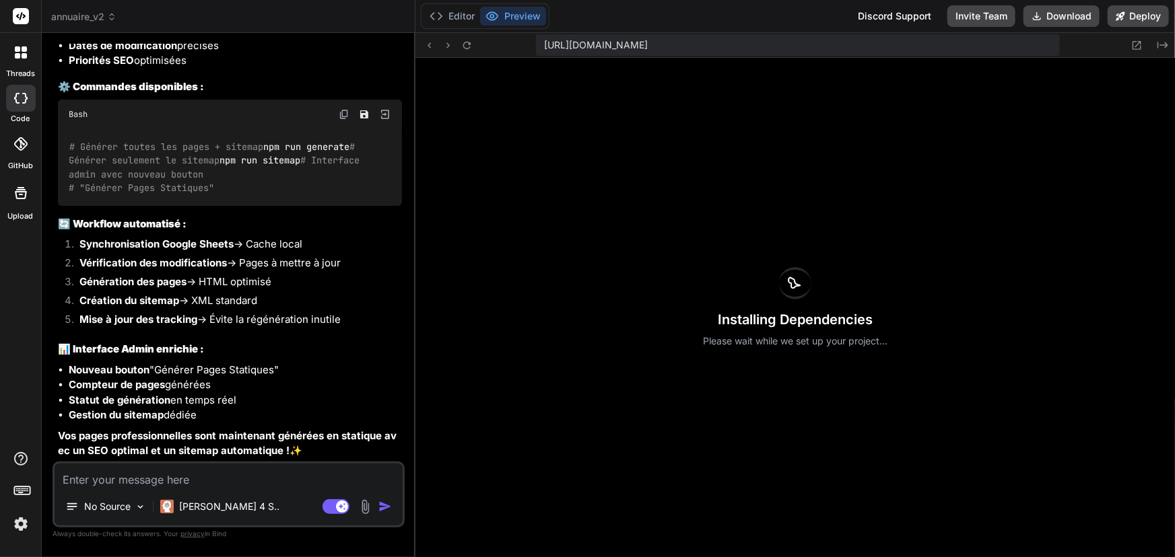
drag, startPoint x: 156, startPoint y: 147, endPoint x: 61, endPoint y: 131, distance: 96.4
click at [61, 131] on div "# Générer toutes les pages + sitemap npm run generate # Générer seulement le si…" at bounding box center [230, 167] width 344 height 77
click at [195, 147] on div "# Générer toutes les pages + sitemap npm run generate # Générer seulement le si…" at bounding box center [230, 167] width 344 height 77
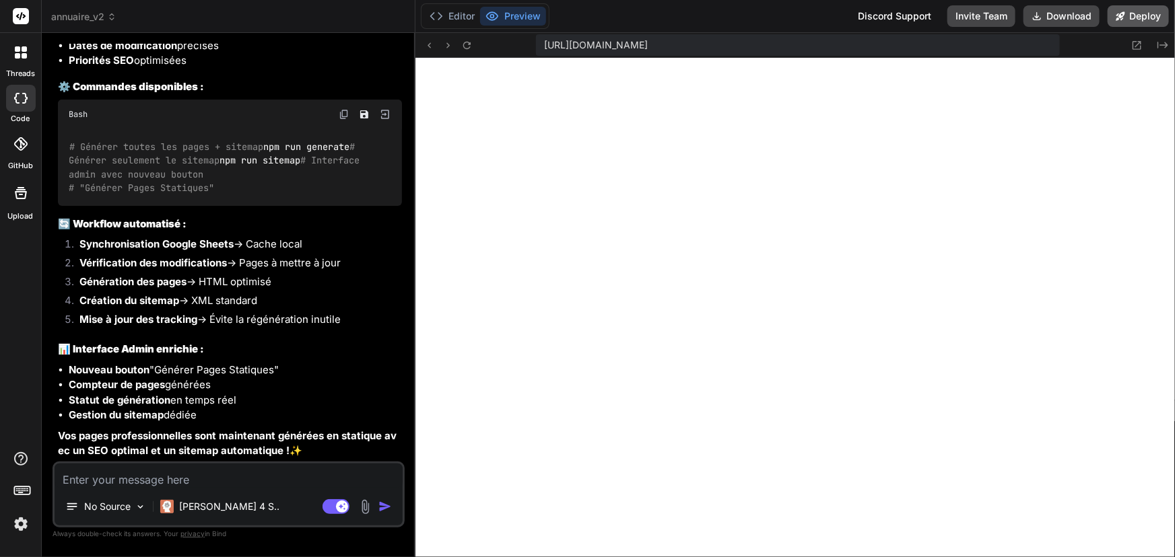
click at [1141, 13] on button "Deploy" at bounding box center [1138, 16] width 61 height 22
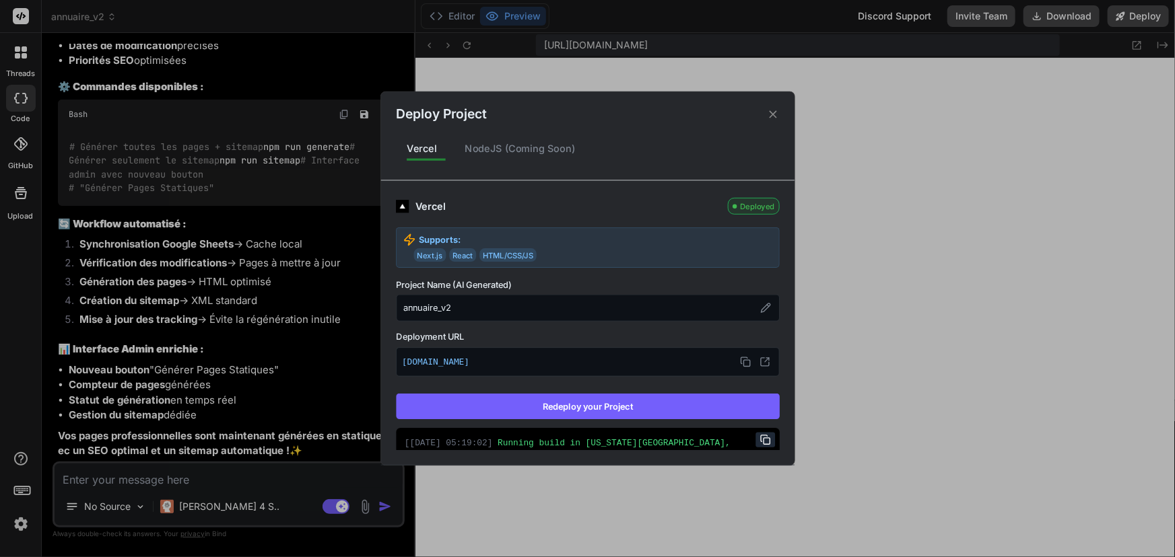
click at [571, 405] on button "Redeploy your Project" at bounding box center [588, 407] width 384 height 26
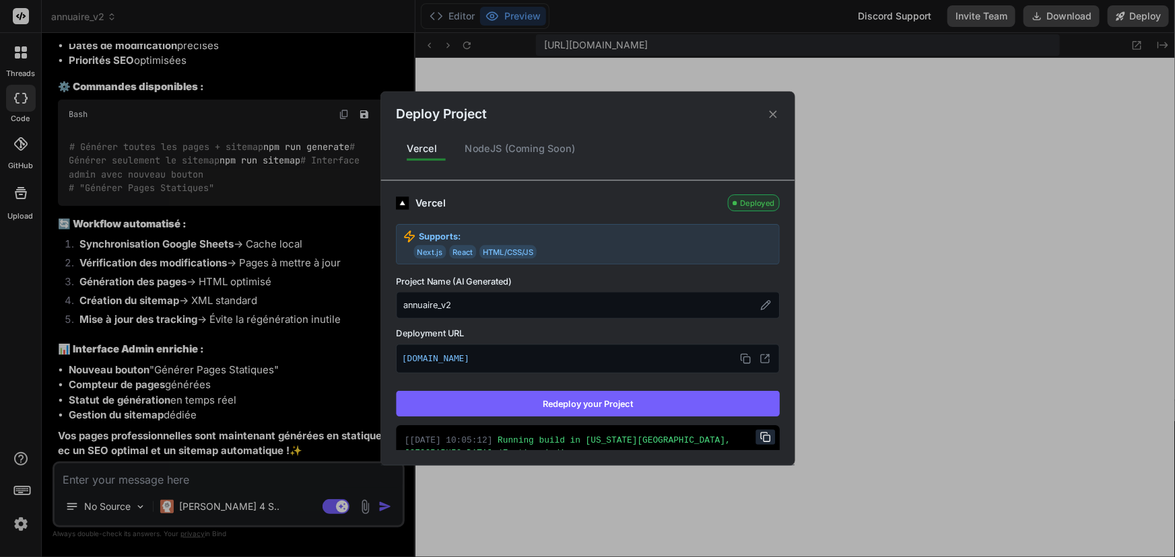
scroll to position [0, 0]
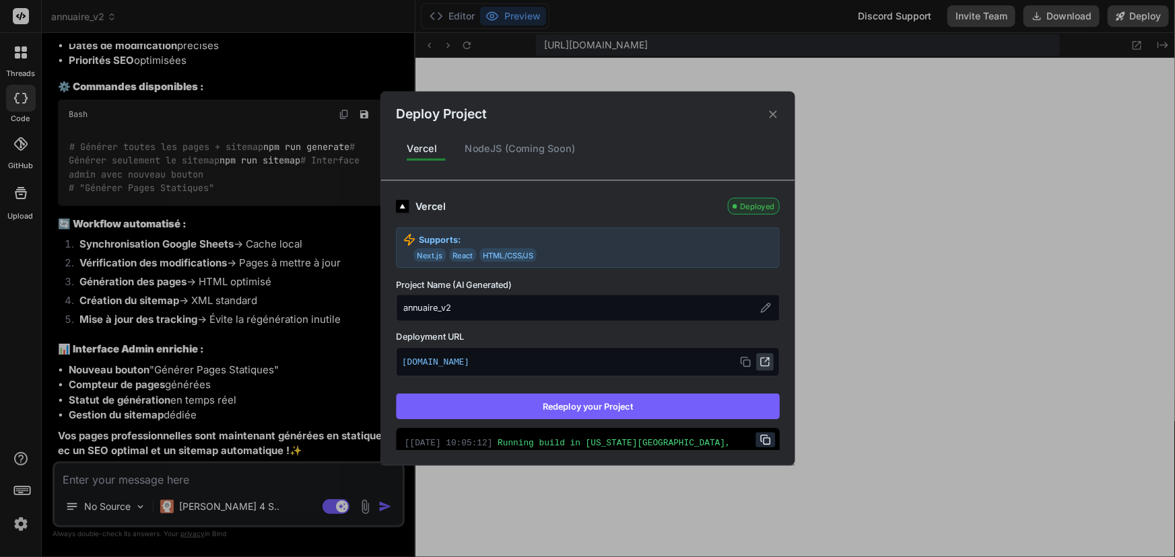
click at [759, 362] on icon at bounding box center [764, 362] width 11 height 11
drag, startPoint x: 771, startPoint y: 113, endPoint x: 446, endPoint y: 9, distance: 340.9
click at [771, 114] on icon at bounding box center [772, 114] width 13 height 13
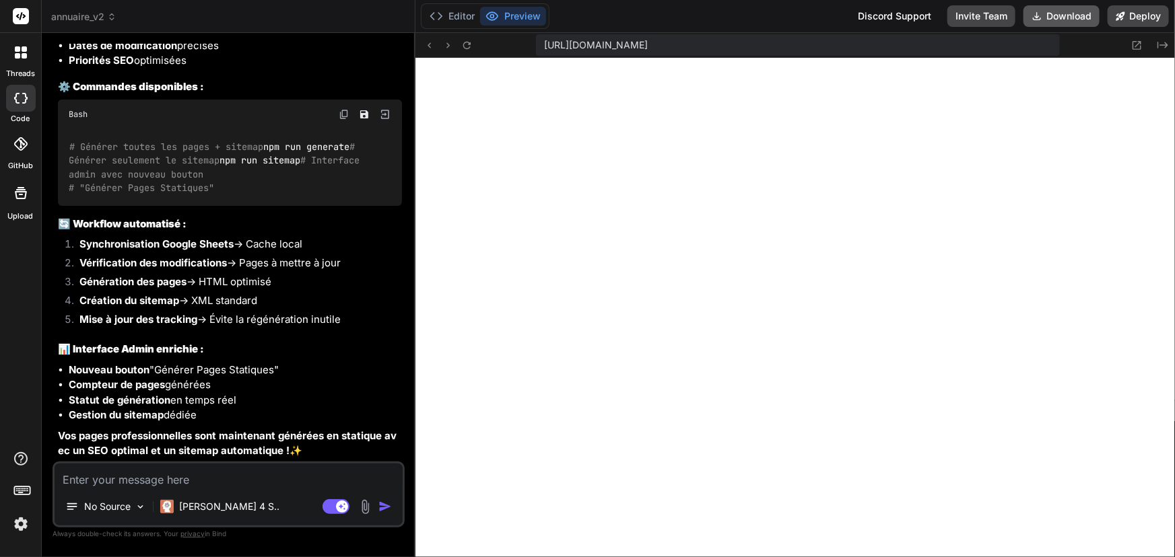
click at [1066, 17] on button "Download" at bounding box center [1061, 16] width 76 height 22
click at [147, 484] on textarea at bounding box center [229, 476] width 348 height 24
drag, startPoint x: 87, startPoint y: 481, endPoint x: 47, endPoint y: 480, distance: 39.7
click at [47, 480] on div "Bind AI Web Search Created with Pixso. Code Generator You lorsque je clique sur…" at bounding box center [229, 295] width 374 height 524
click at [105, 480] on textarea "aors" at bounding box center [229, 476] width 348 height 24
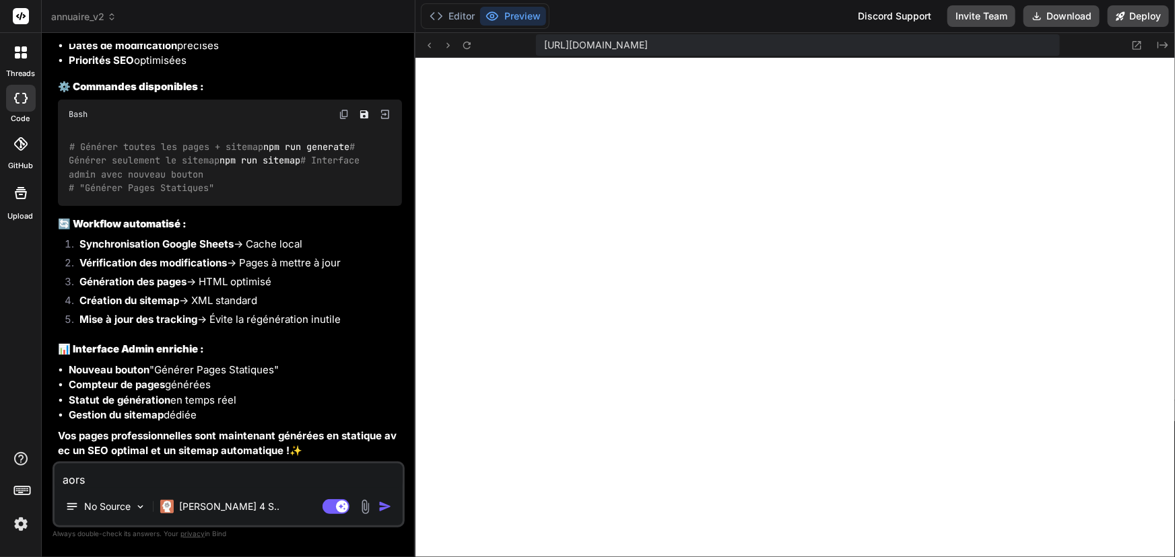
drag, startPoint x: 97, startPoint y: 478, endPoint x: 55, endPoint y: 480, distance: 41.8
click at [55, 480] on textarea "aors" at bounding box center [229, 476] width 348 height 24
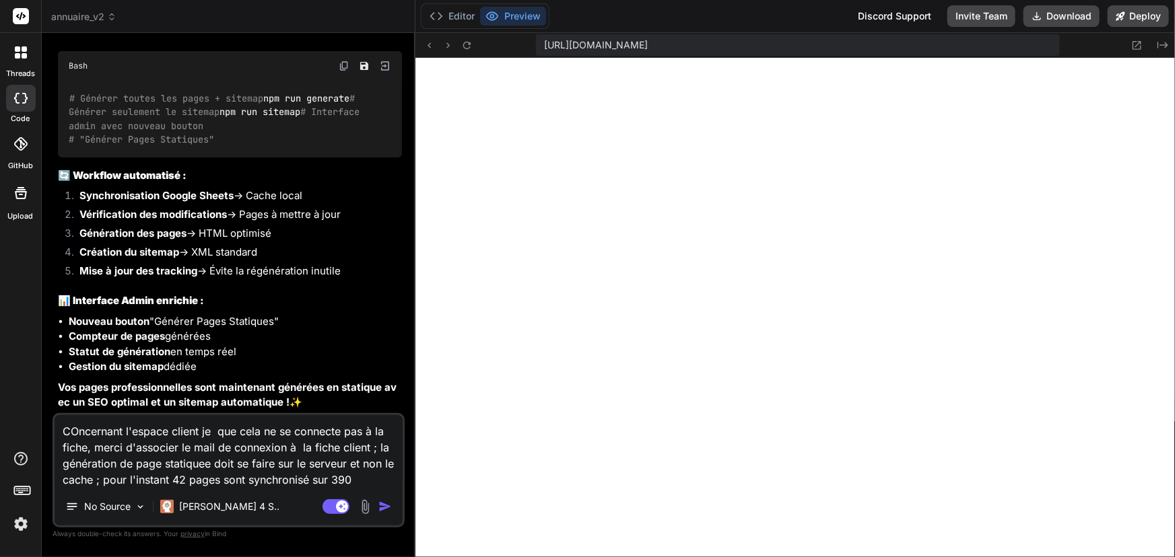
click at [384, 506] on img "button" at bounding box center [384, 506] width 13 height 13
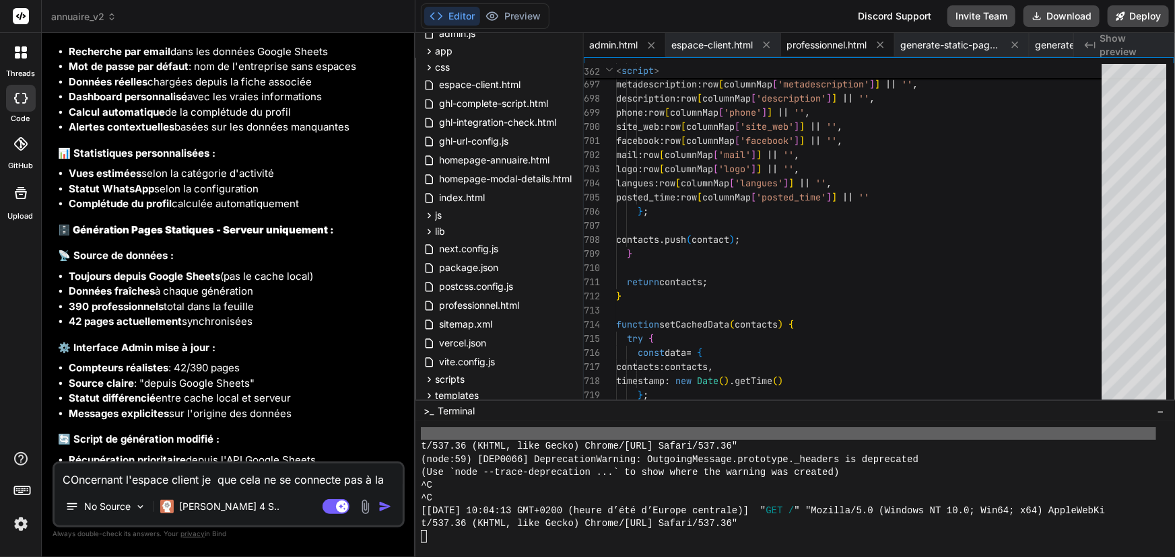
scroll to position [5980, 0]
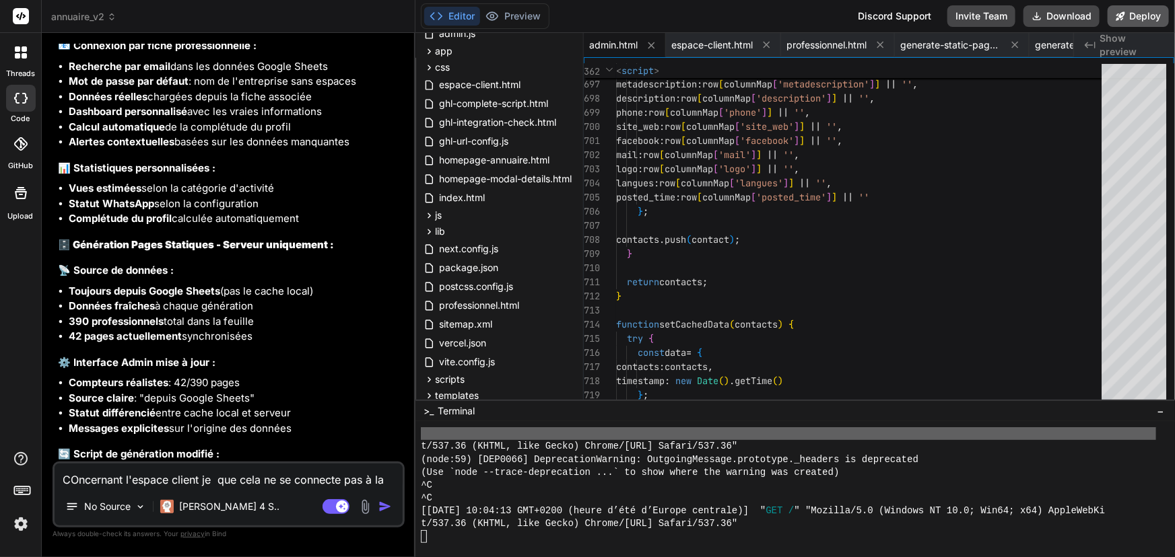
click at [1138, 18] on button "Deploy" at bounding box center [1138, 16] width 61 height 22
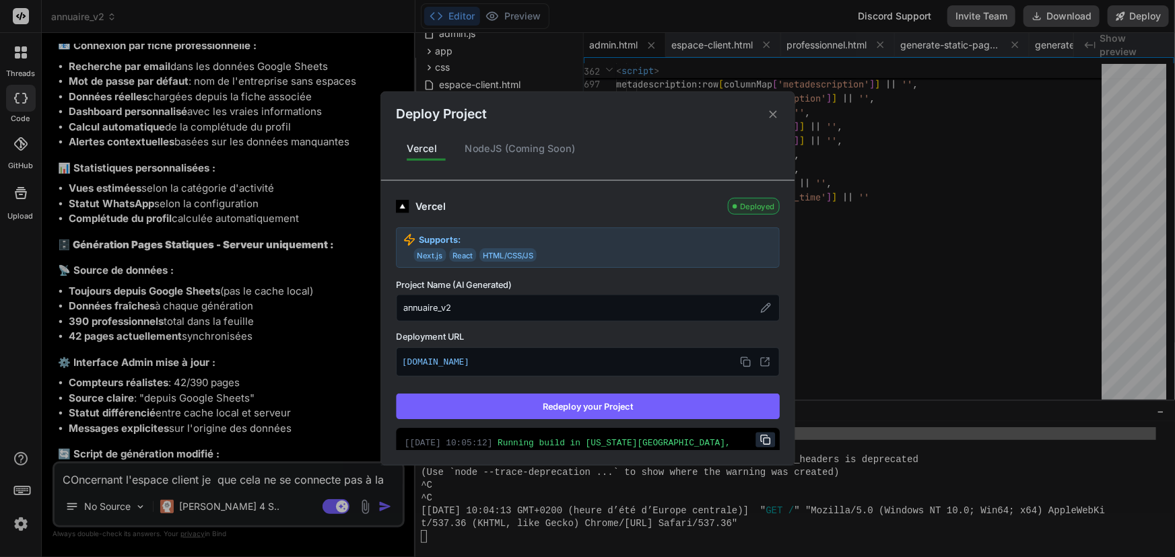
click at [582, 403] on button "Redeploy your Project" at bounding box center [588, 407] width 384 height 26
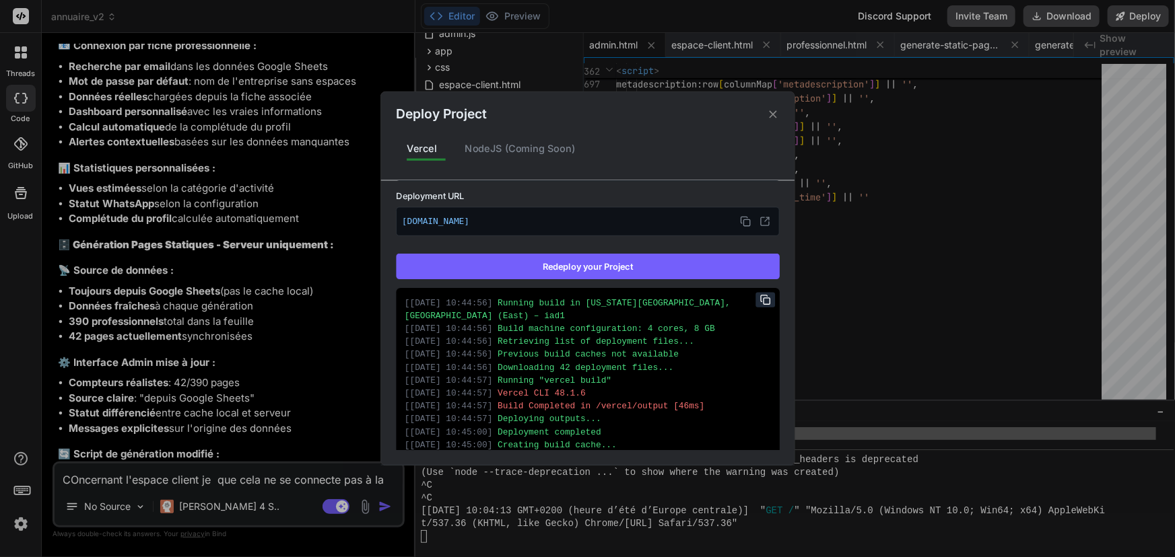
scroll to position [81, 0]
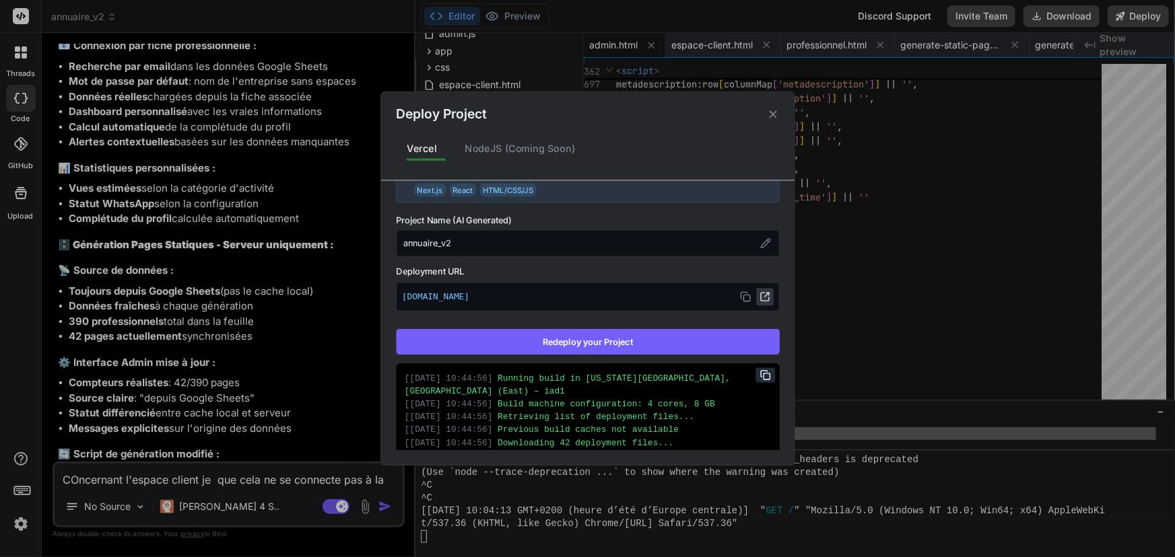
click at [759, 296] on icon at bounding box center [764, 297] width 11 height 11
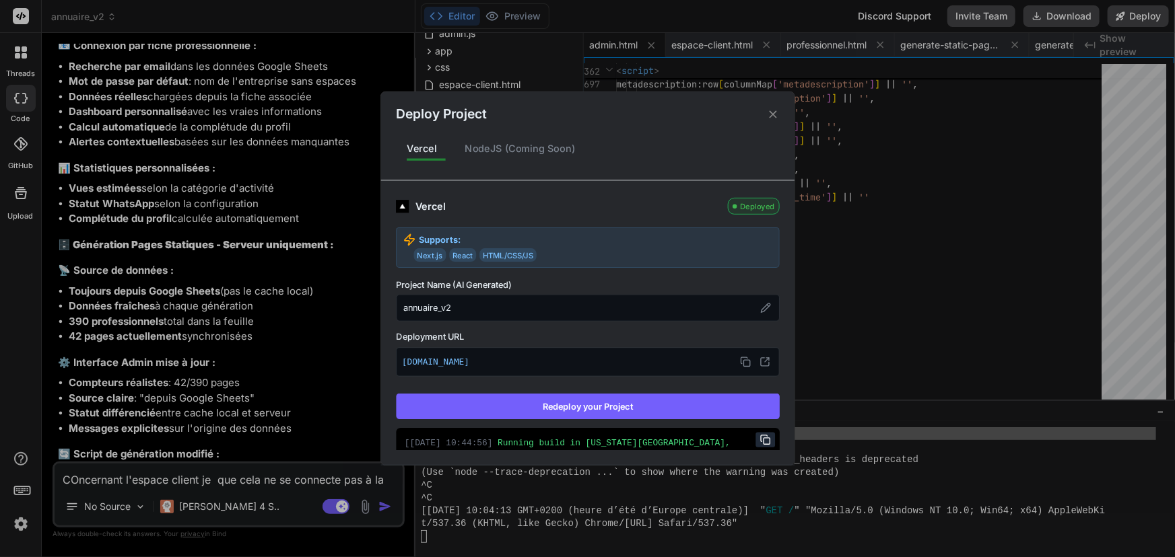
scroll to position [0, 0]
click at [772, 114] on icon at bounding box center [772, 113] width 7 height 7
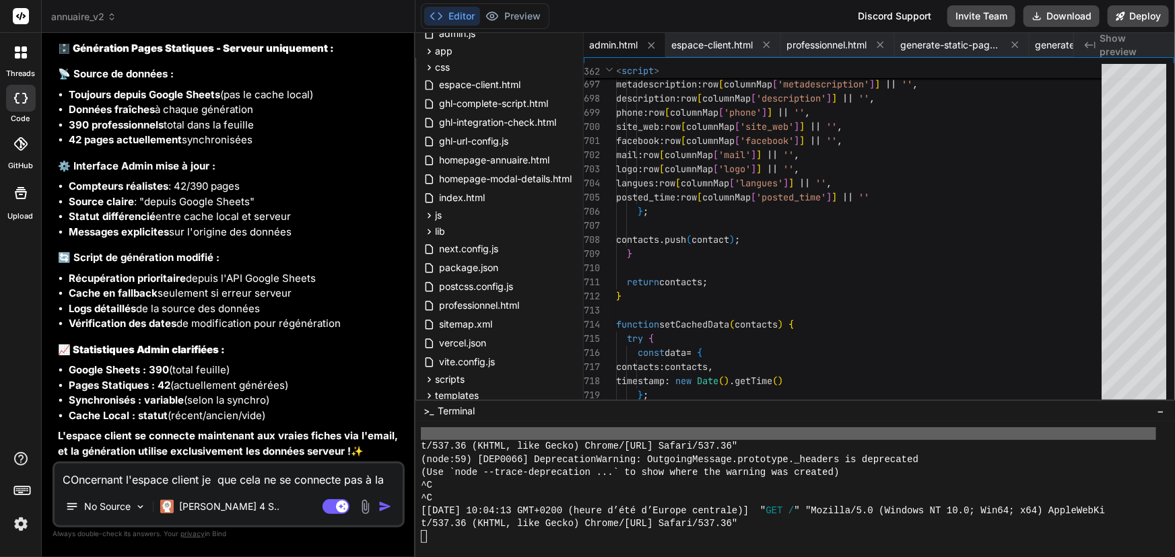
scroll to position [6286, 0]
drag, startPoint x: 365, startPoint y: 454, endPoint x: 249, endPoint y: 431, distance: 118.0
click at [249, 431] on p "L'espace client se connecte maintenant aux vraies fiches via l'email, et la gén…" at bounding box center [230, 444] width 344 height 30
click at [249, 431] on strong "L'espace client se connecte maintenant aux vraies fiches via l'email, et la gén…" at bounding box center [229, 444] width 343 height 28
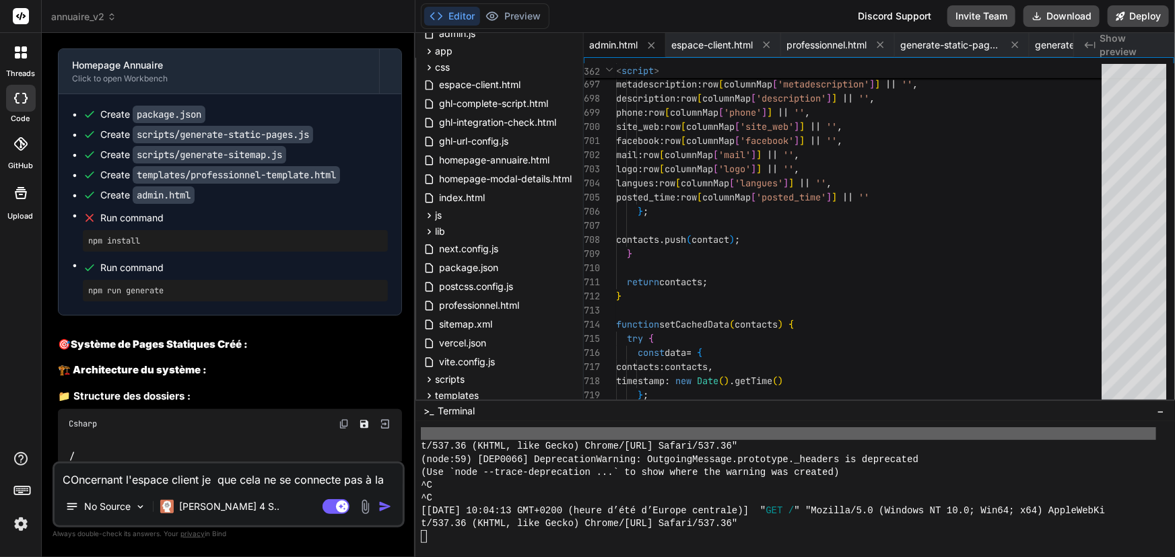
scroll to position [4021, 0]
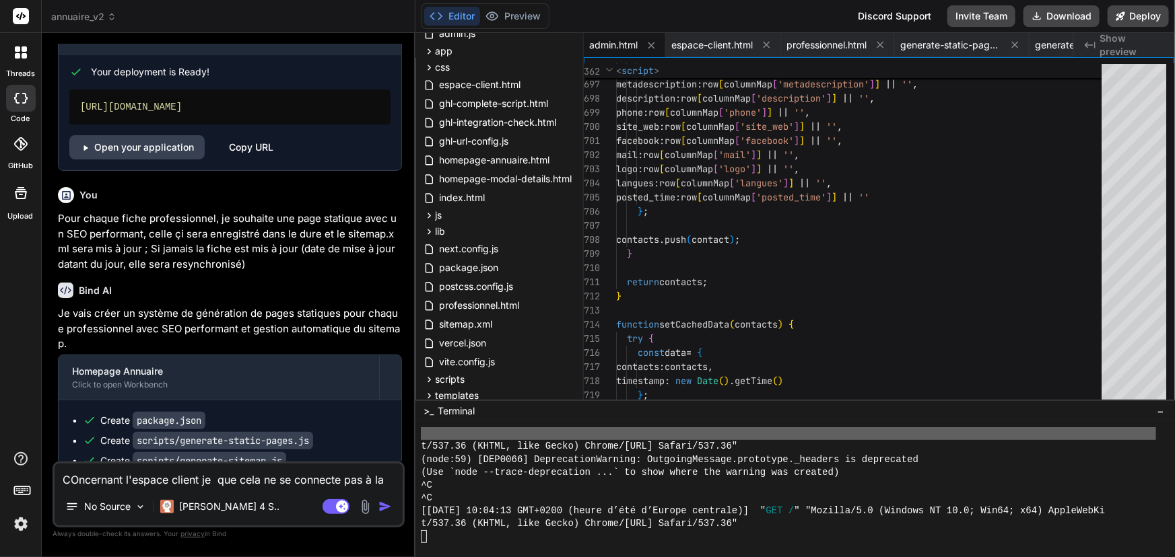
click at [469, 22] on button "Editor" at bounding box center [452, 16] width 56 height 19
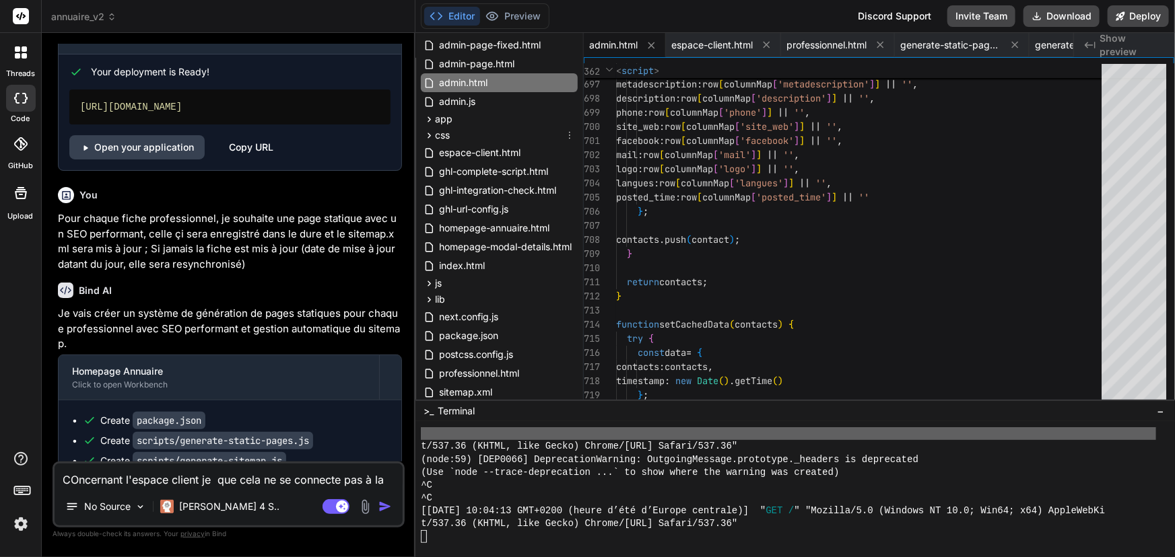
scroll to position [0, 0]
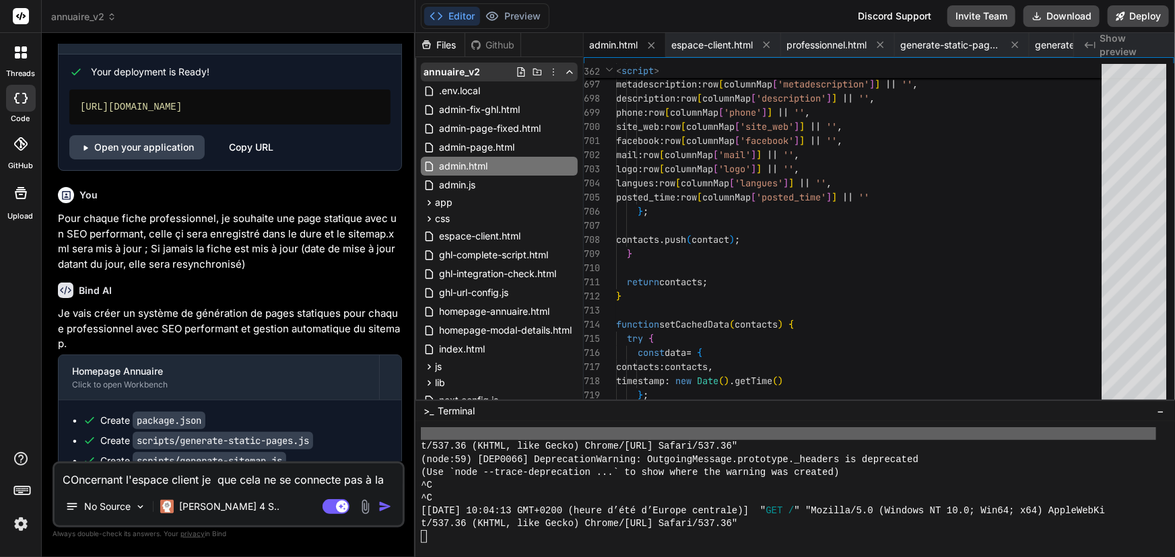
click at [551, 70] on icon at bounding box center [553, 72] width 11 height 11
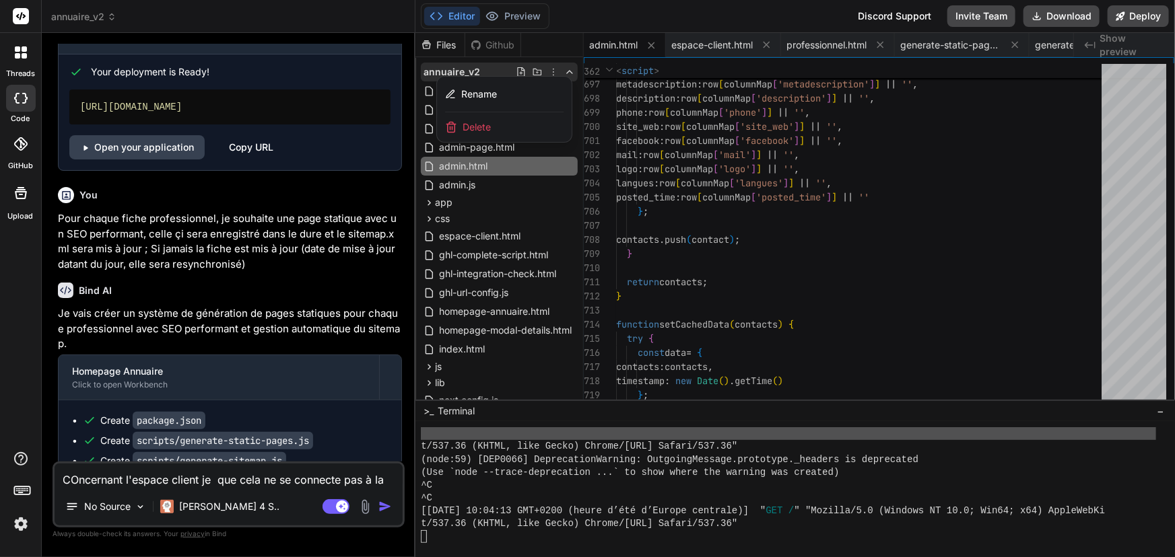
click at [551, 70] on div at bounding box center [794, 295] width 759 height 524
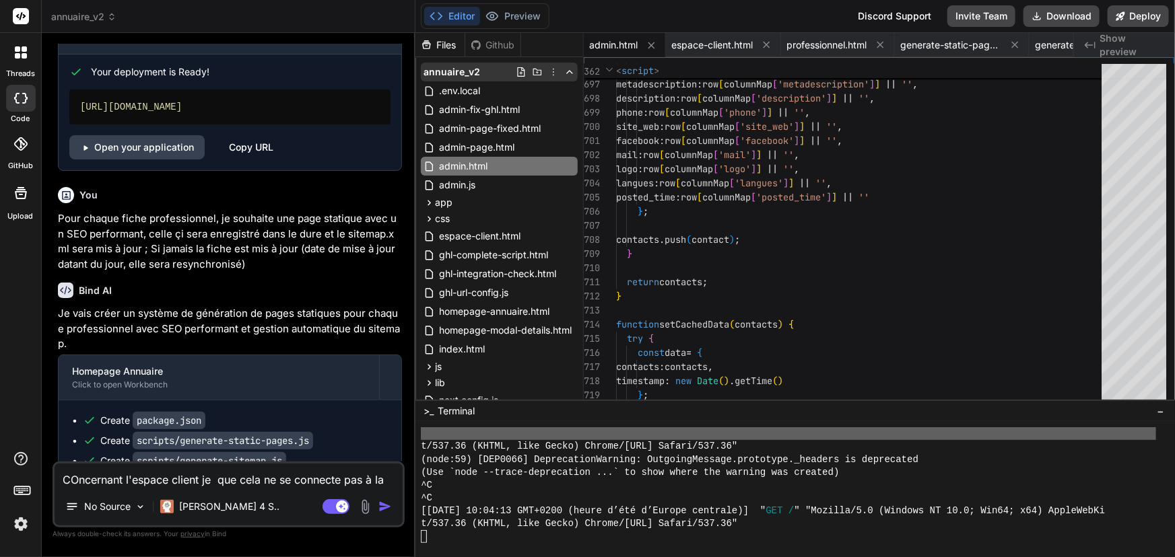
click at [568, 70] on icon at bounding box center [569, 72] width 11 height 11
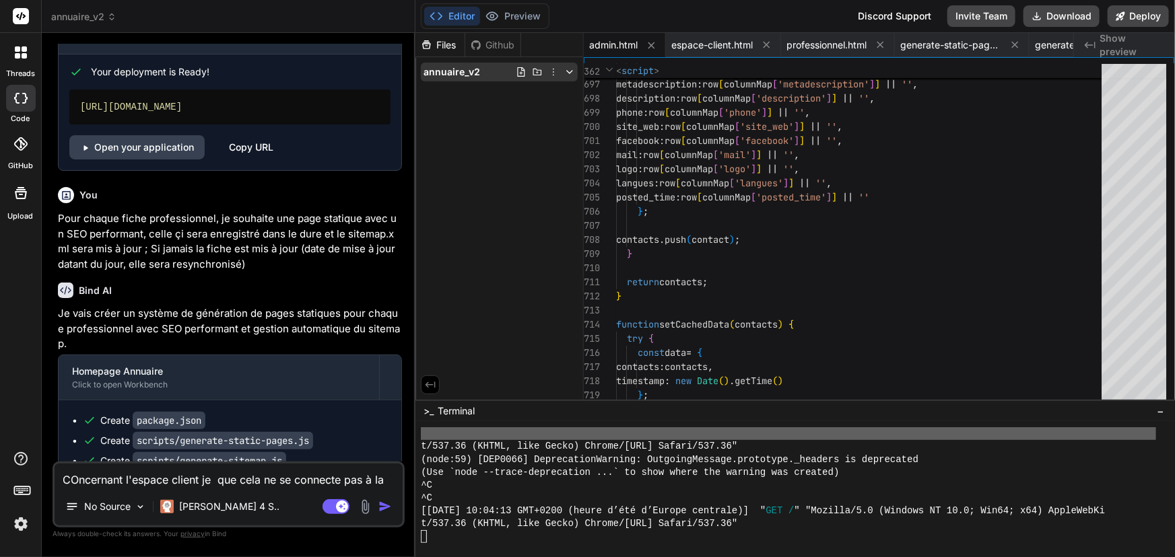
click at [553, 73] on icon at bounding box center [553, 72] width 11 height 11
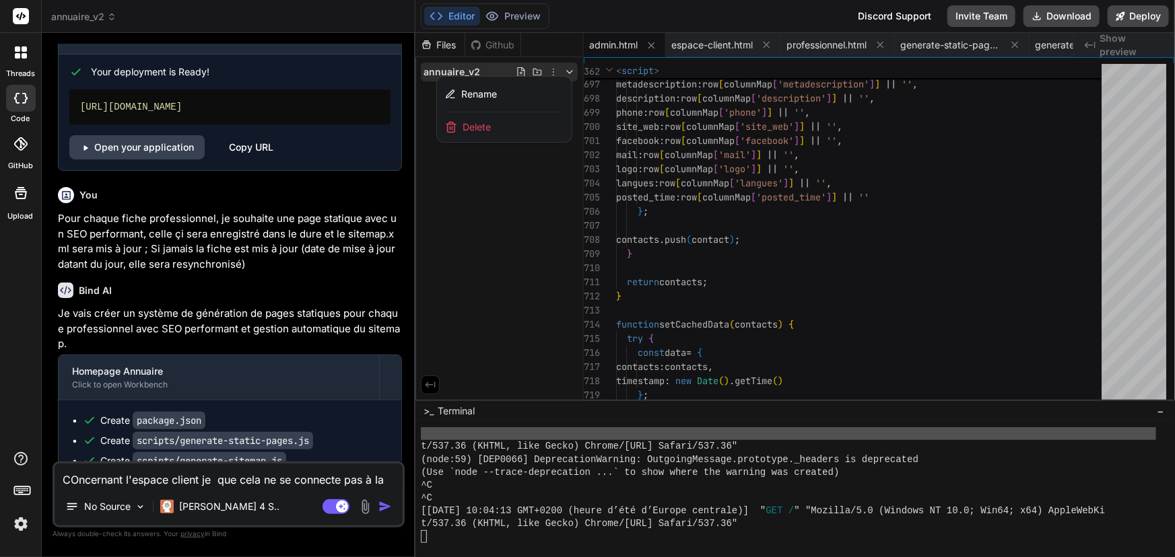
click at [552, 73] on div at bounding box center [794, 295] width 759 height 524
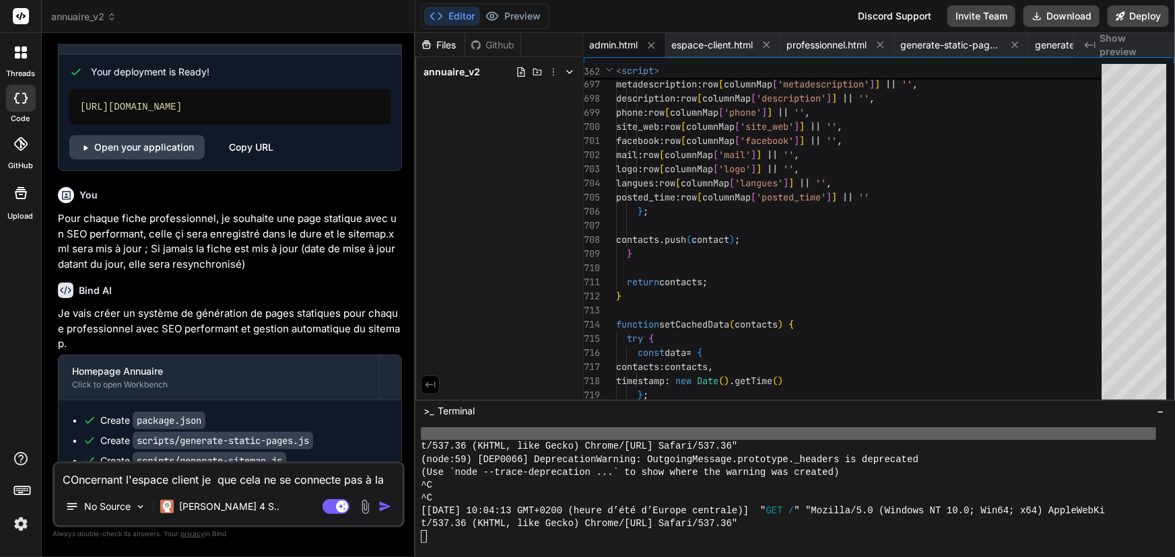
click at [498, 42] on div "Github" at bounding box center [492, 44] width 55 height 13
click at [555, 69] on icon at bounding box center [553, 72] width 11 height 11
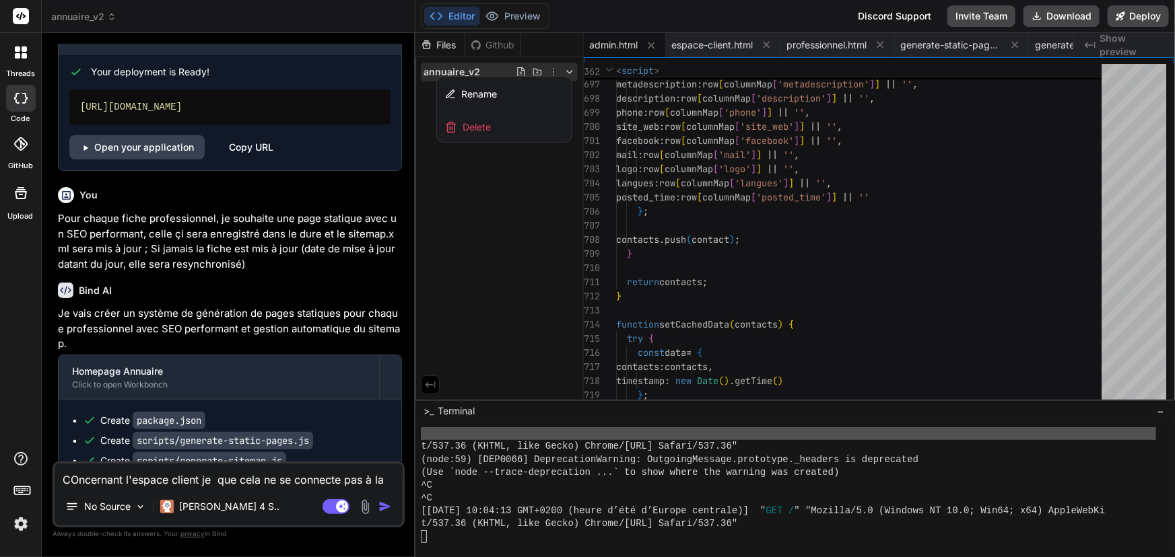
click at [537, 69] on div at bounding box center [794, 295] width 759 height 524
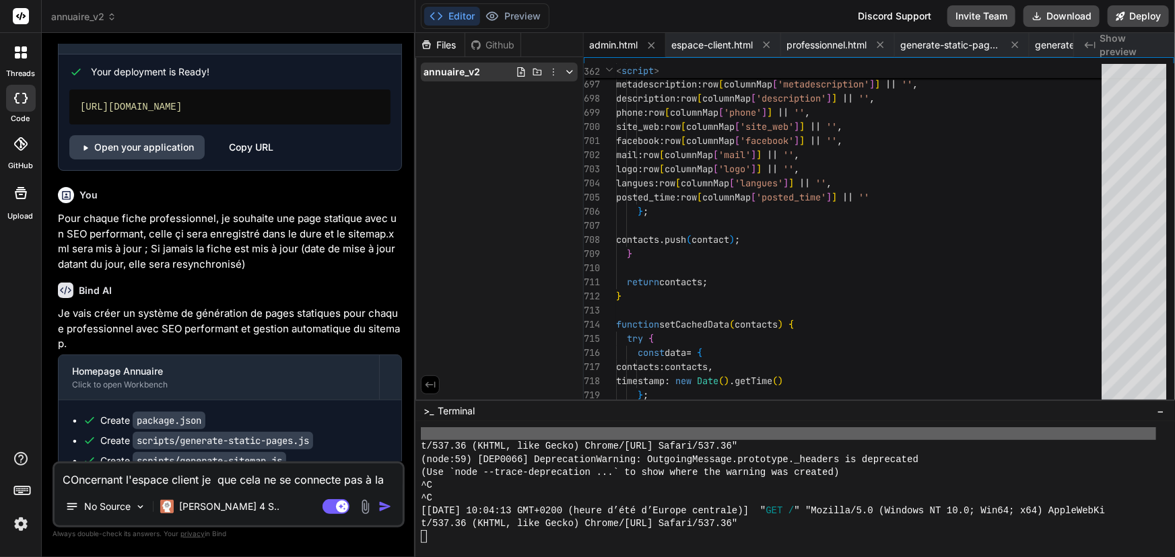
click at [537, 70] on icon at bounding box center [537, 72] width 9 height 7
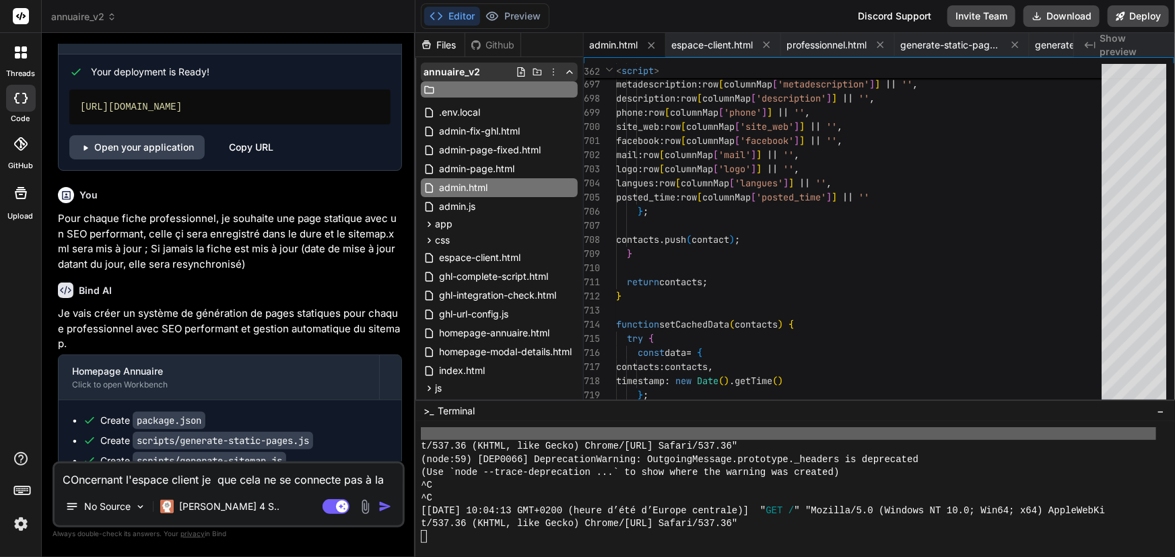
click at [570, 73] on polyline at bounding box center [569, 72] width 5 height 3
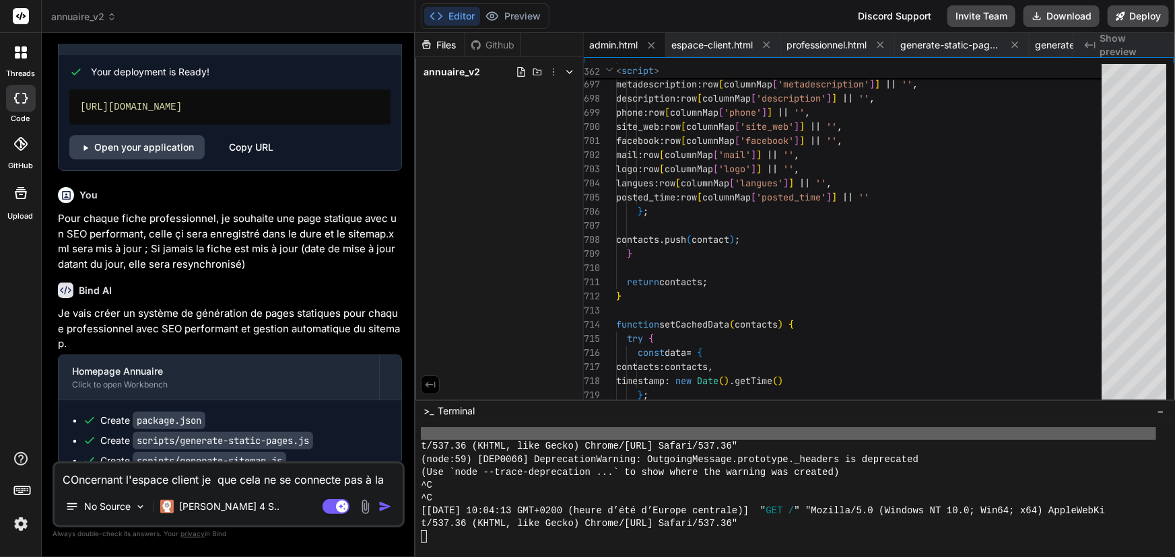
click at [903, 16] on div "Discord Support" at bounding box center [895, 16] width 90 height 22
